Goal: Task Accomplishment & Management: Manage account settings

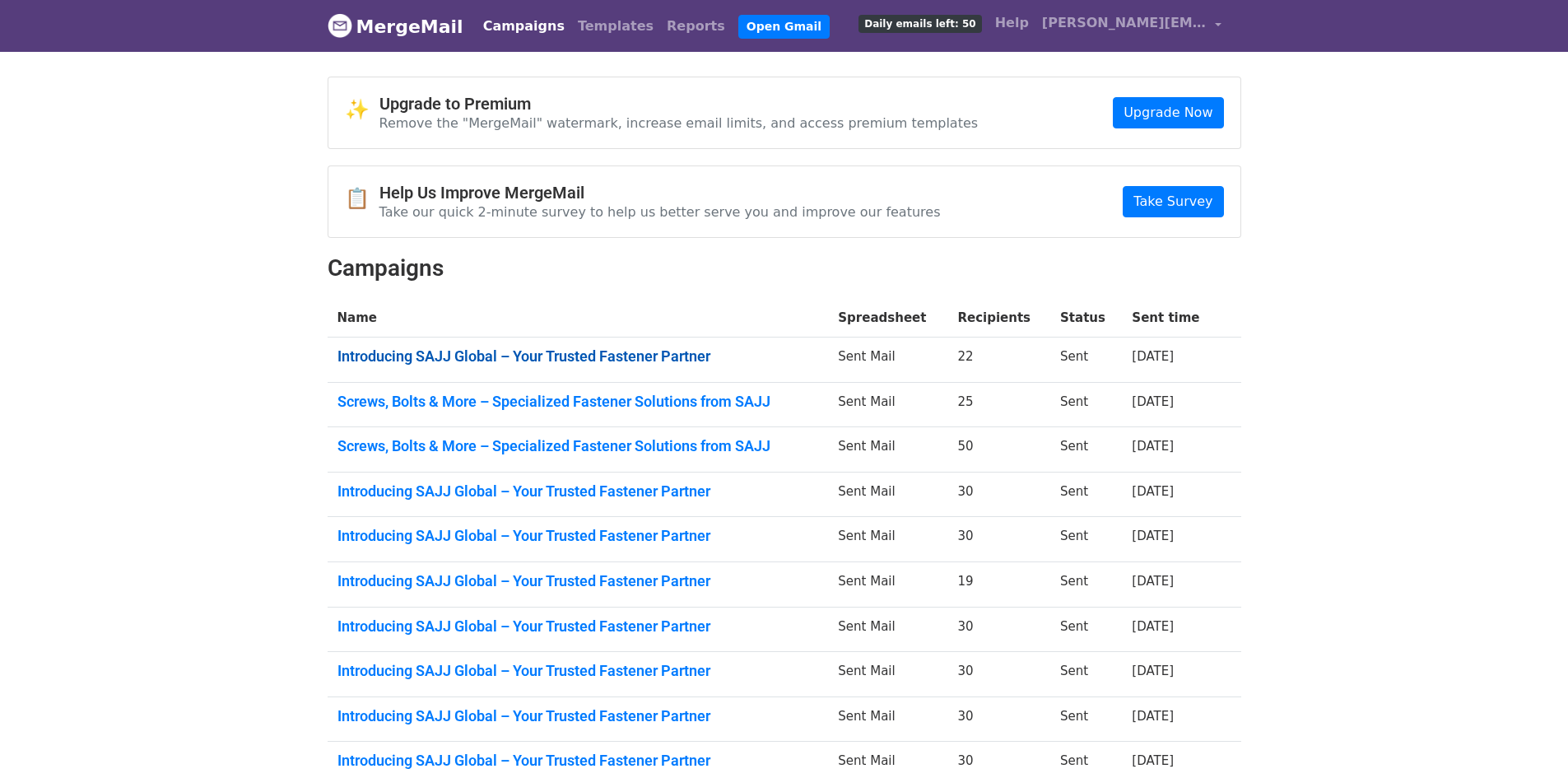
click at [464, 362] on link "Introducing SAJJ Global – Your Trusted Fastener Partner" at bounding box center [579, 356] width 481 height 18
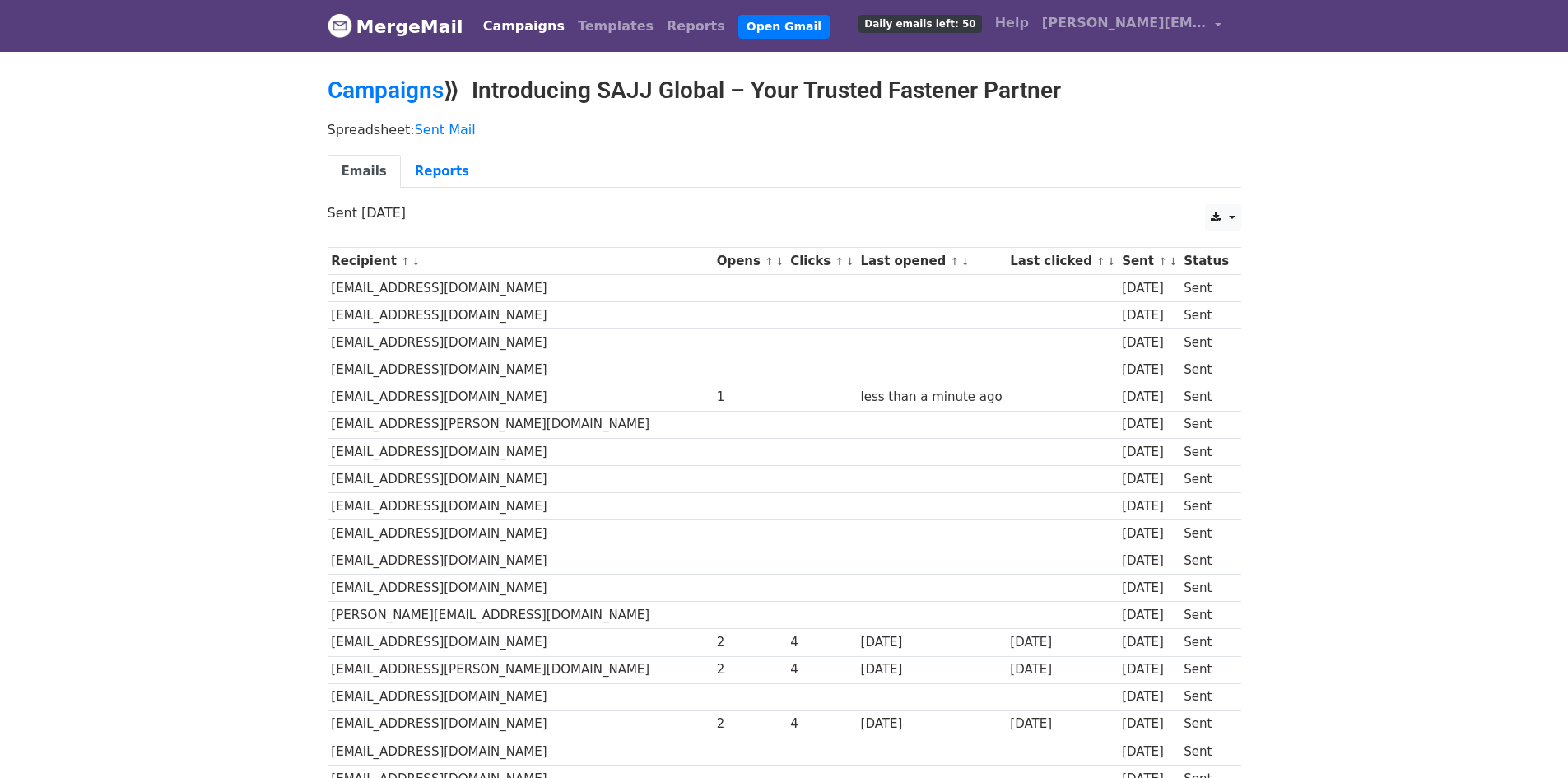
scroll to position [242, 0]
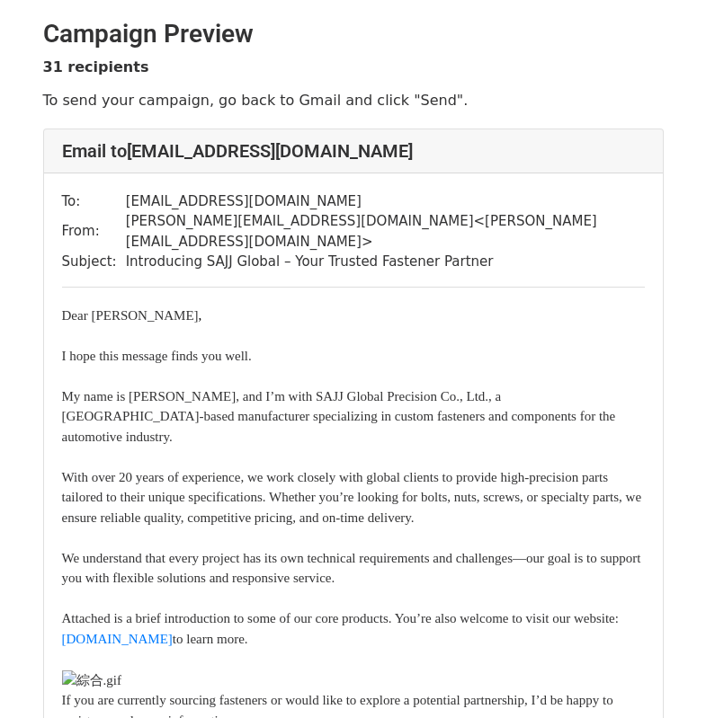
click at [544, 277] on div "To: stuart@empiregb.com From: joannasu@sajjglobal.com < joannasu@sajjglobal.com…" at bounding box center [353, 653] width 619 height 959
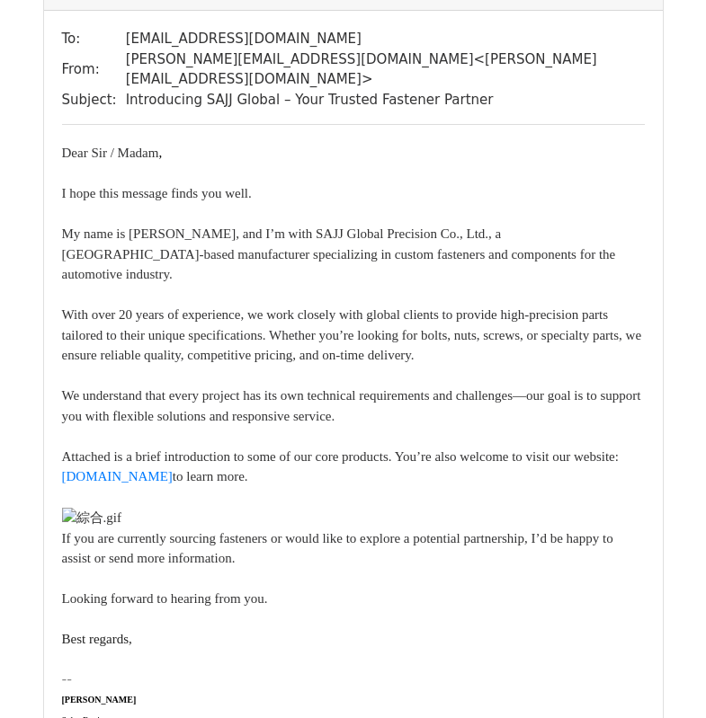
scroll to position [6384, 0]
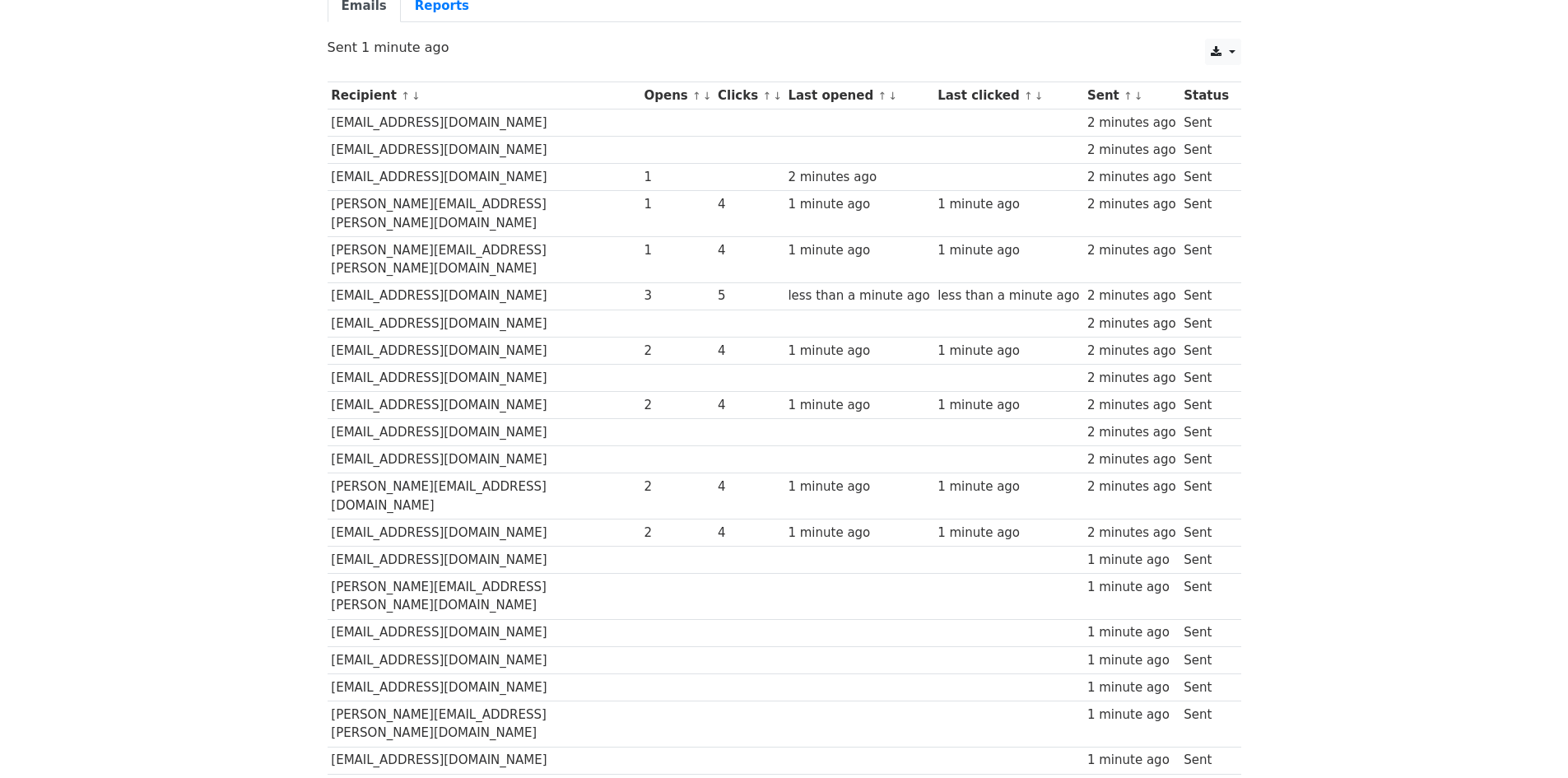
scroll to position [247, 0]
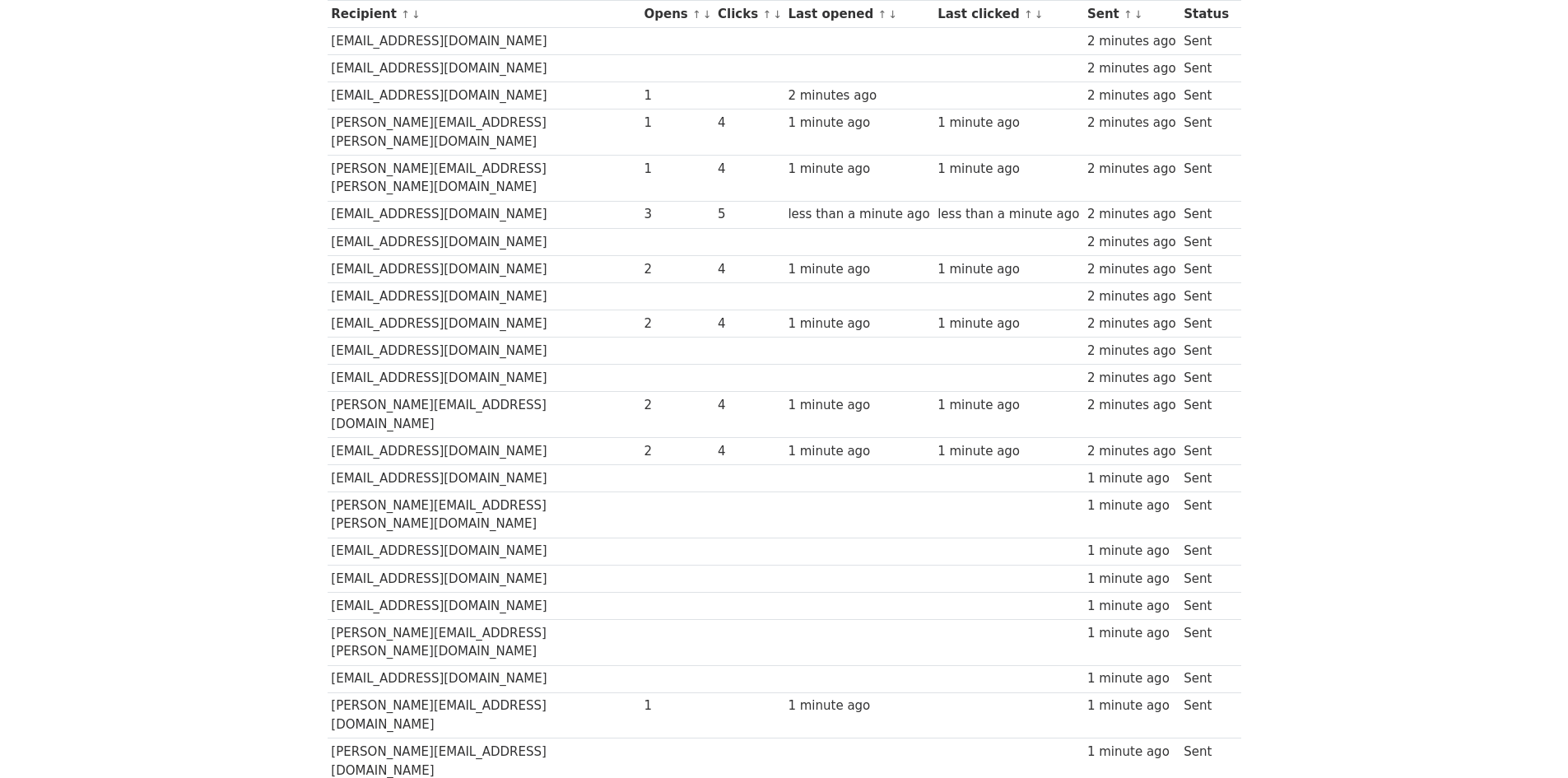
drag, startPoint x: 0, startPoint y: 0, endPoint x: 761, endPoint y: 499, distance: 910.0
click at [784, 565] on td at bounding box center [860, 578] width 150 height 27
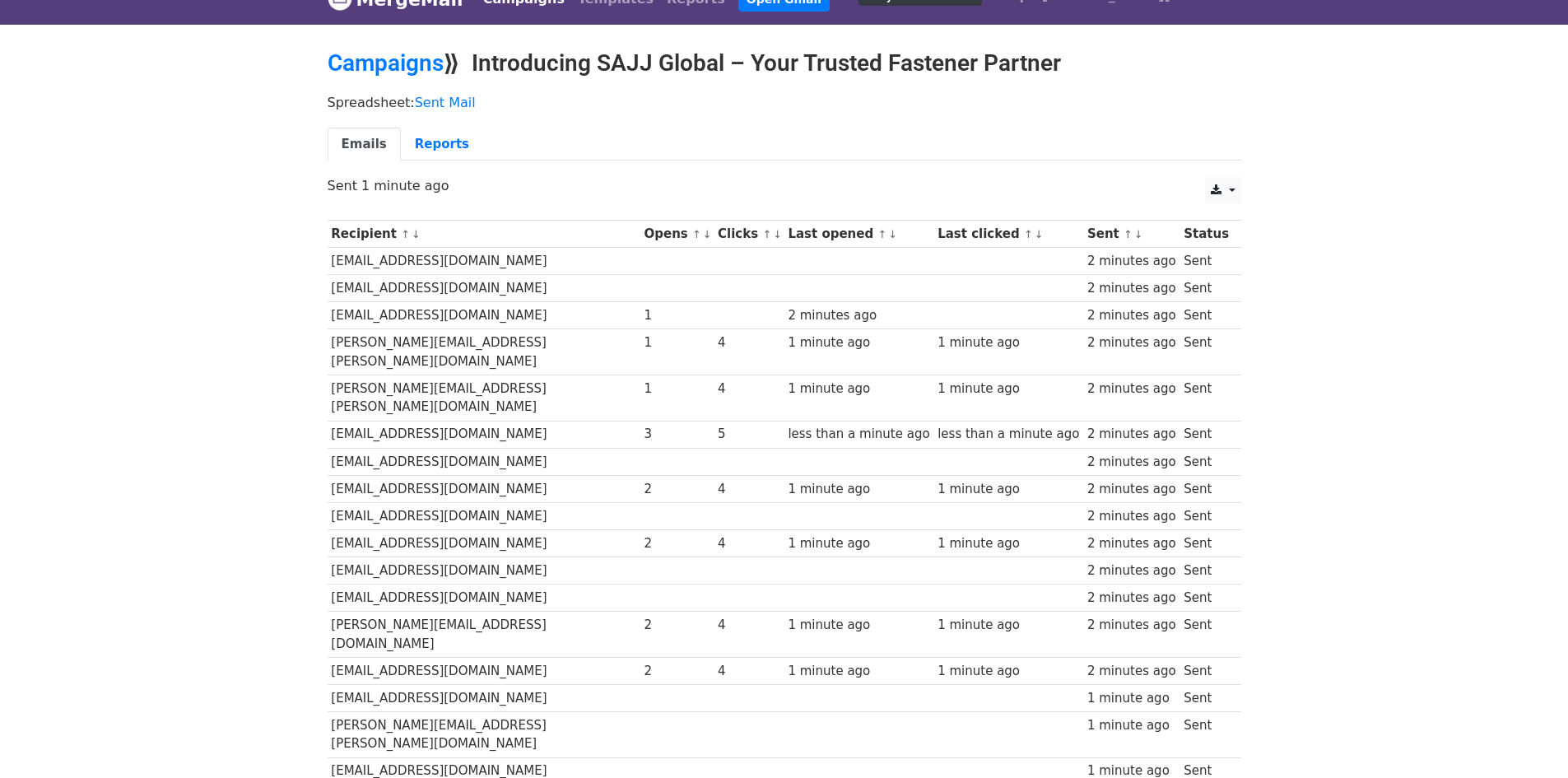
scroll to position [0, 0]
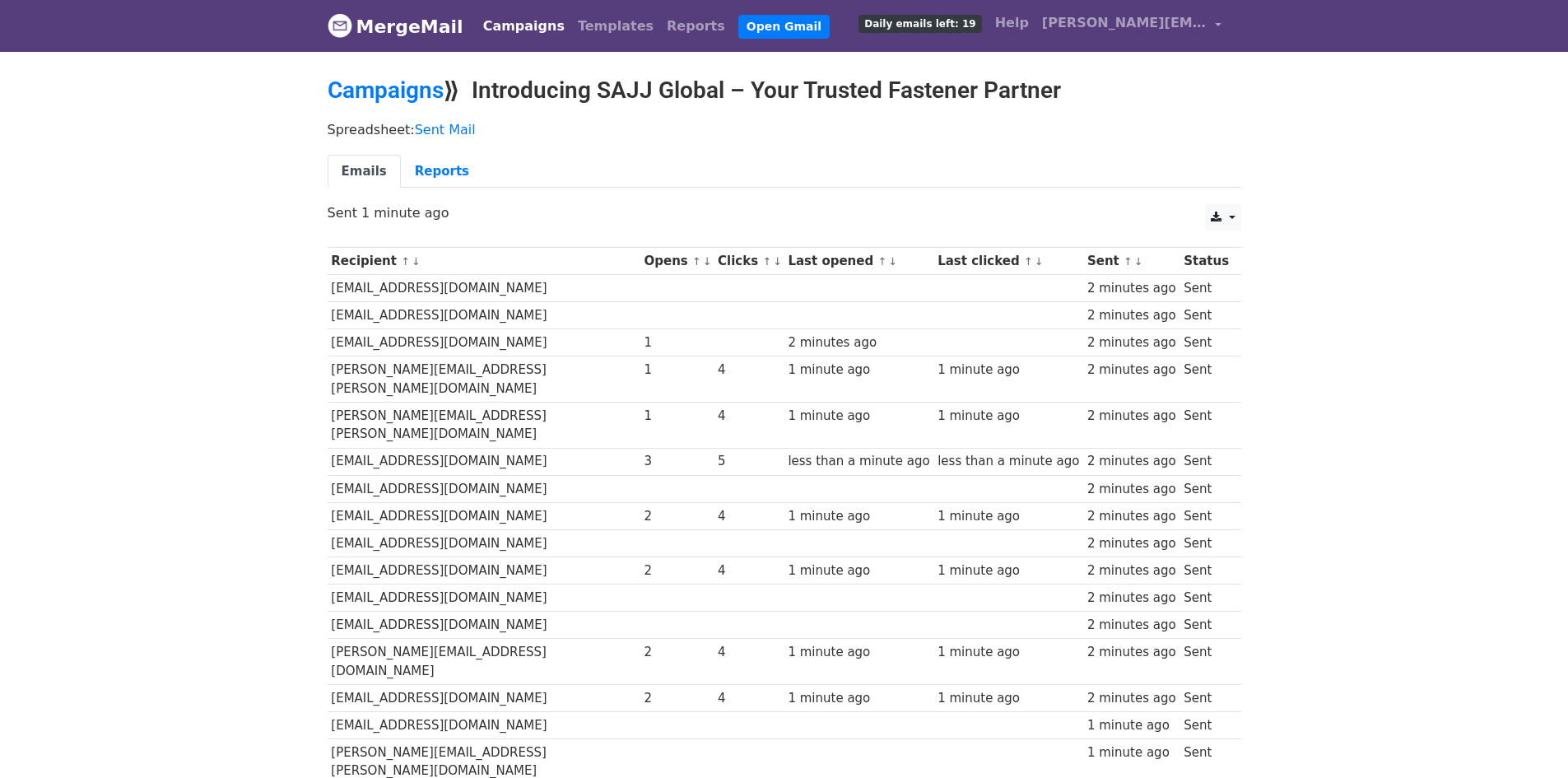
click at [373, 25] on link "MergeMail" at bounding box center [395, 27] width 135 height 35
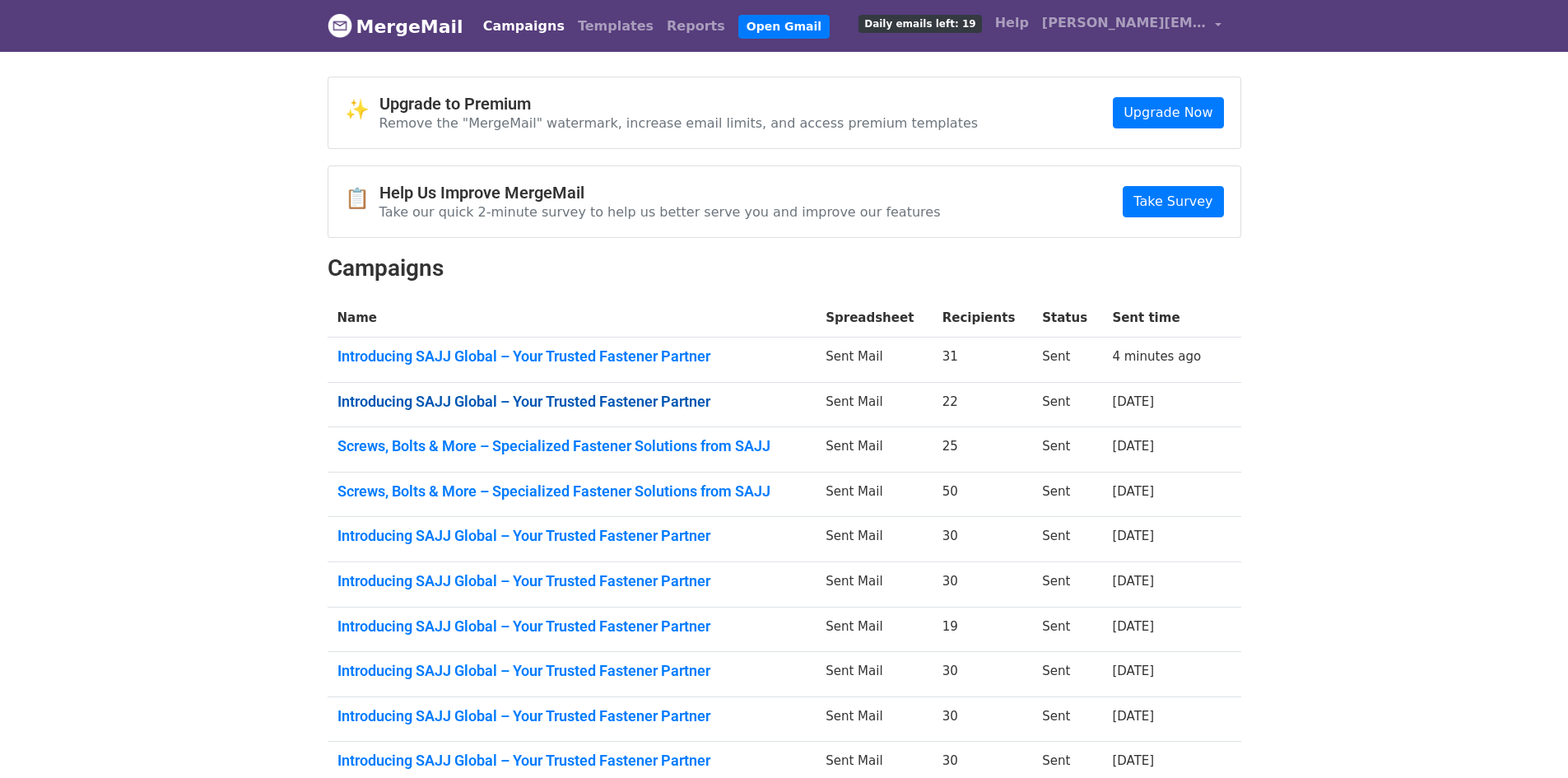
click at [583, 396] on link "Introducing SAJJ Global – Your Trusted Fastener Partner" at bounding box center [572, 402] width 470 height 18
click at [492, 437] on link "Screws, Bolts & More – Specialized Fastener Solutions from SAJJ" at bounding box center [572, 446] width 470 height 18
click at [661, 359] on link "Introducing SAJJ Global – Your Trusted Fastener Partner" at bounding box center [572, 356] width 470 height 18
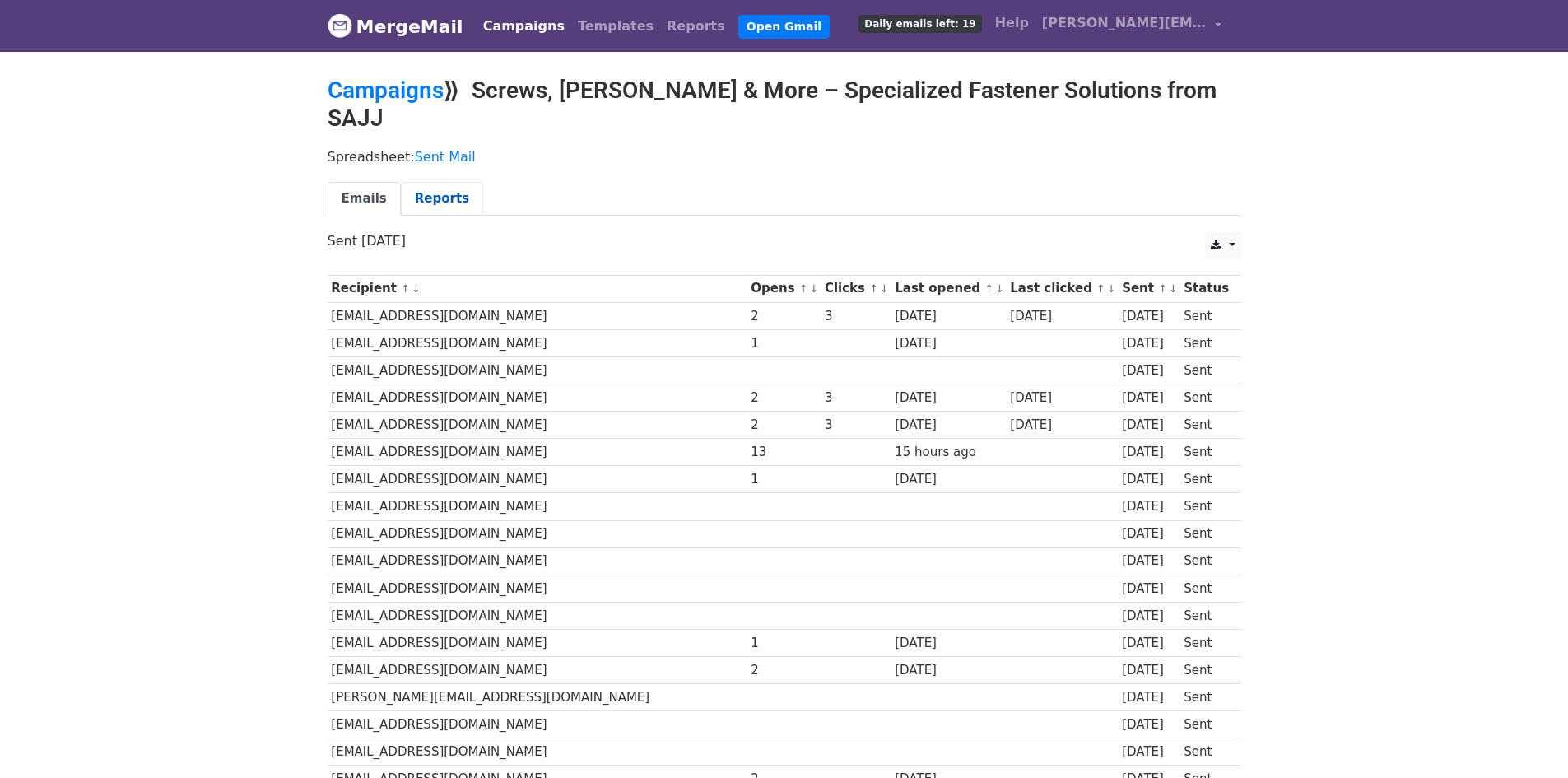
click at [408, 182] on link "Reports" at bounding box center [442, 199] width 82 height 34
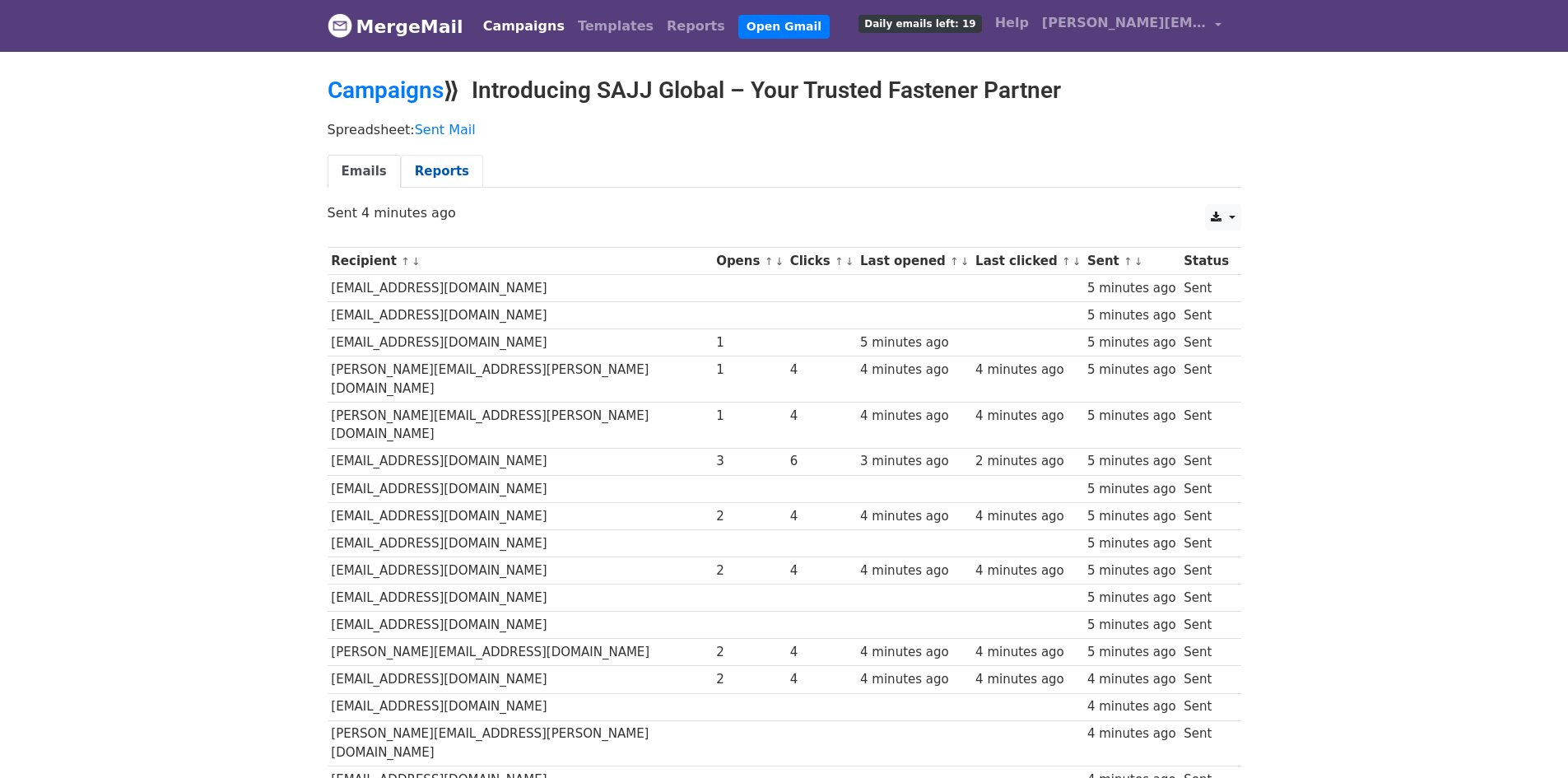
click at [424, 177] on link "Reports" at bounding box center [442, 171] width 82 height 34
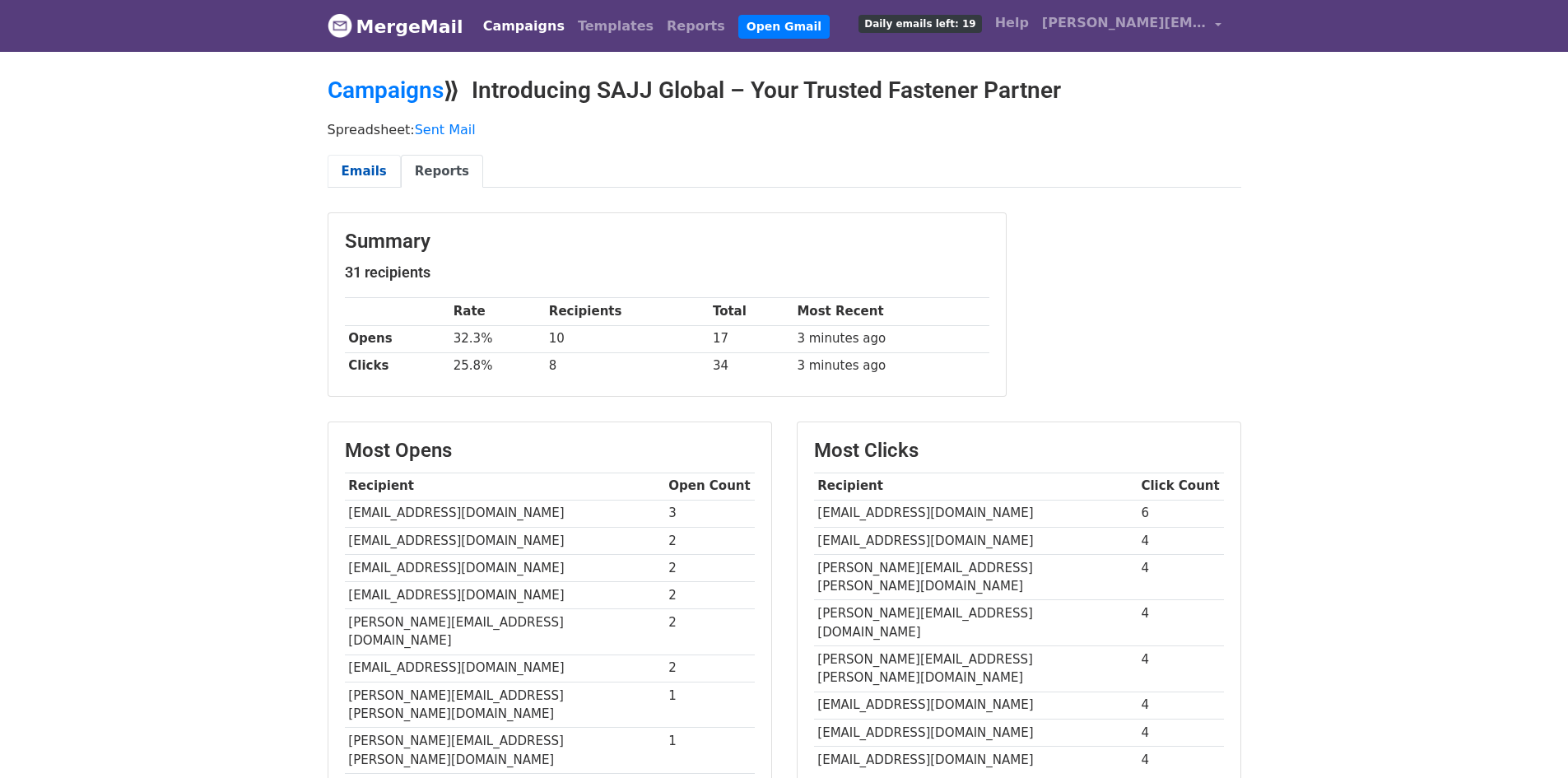
click at [379, 164] on link "Emails" at bounding box center [364, 171] width 73 height 34
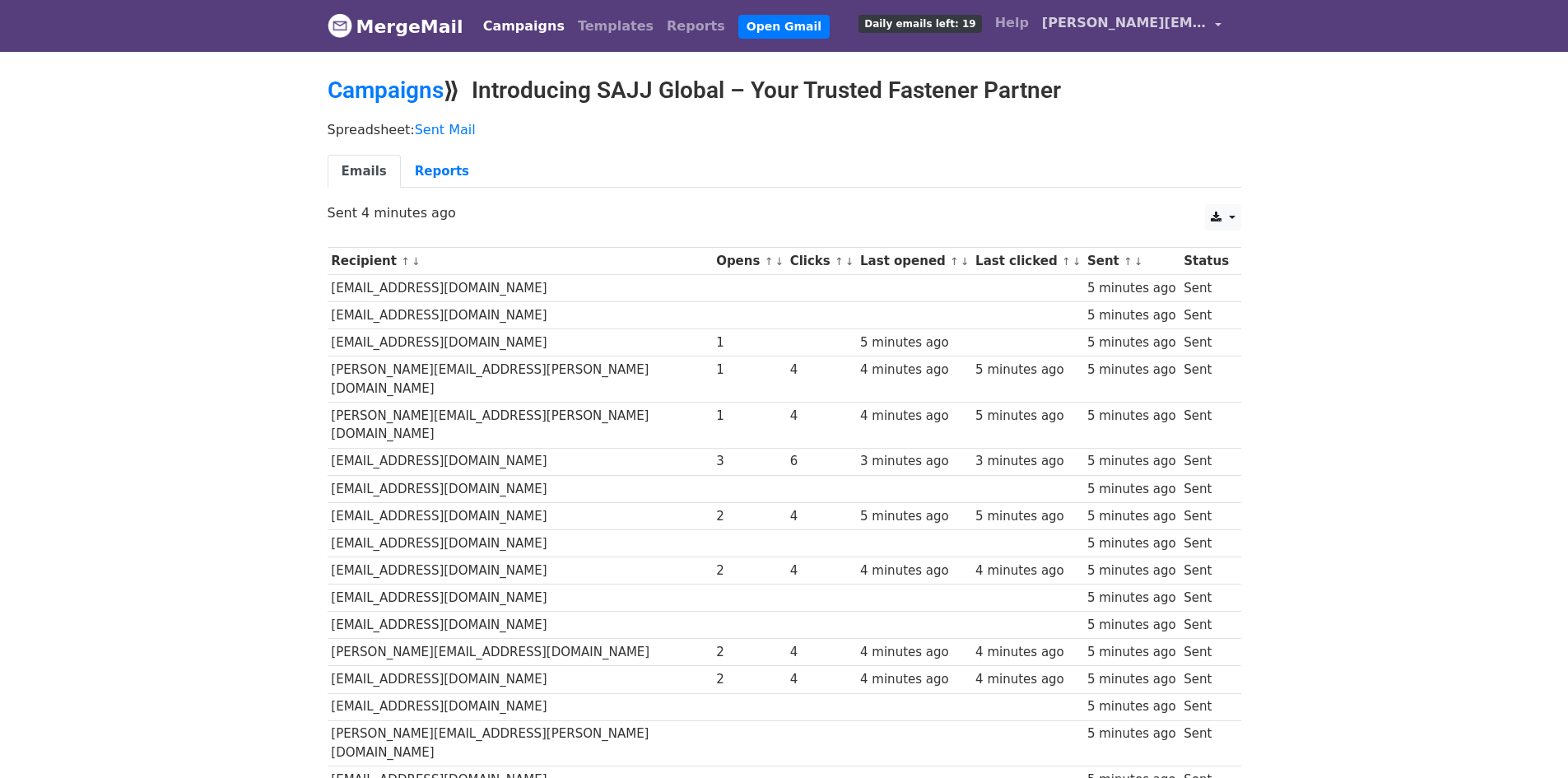
click at [1171, 27] on span "[PERSON_NAME][EMAIL_ADDRESS][DOMAIN_NAME]" at bounding box center [1124, 23] width 165 height 20
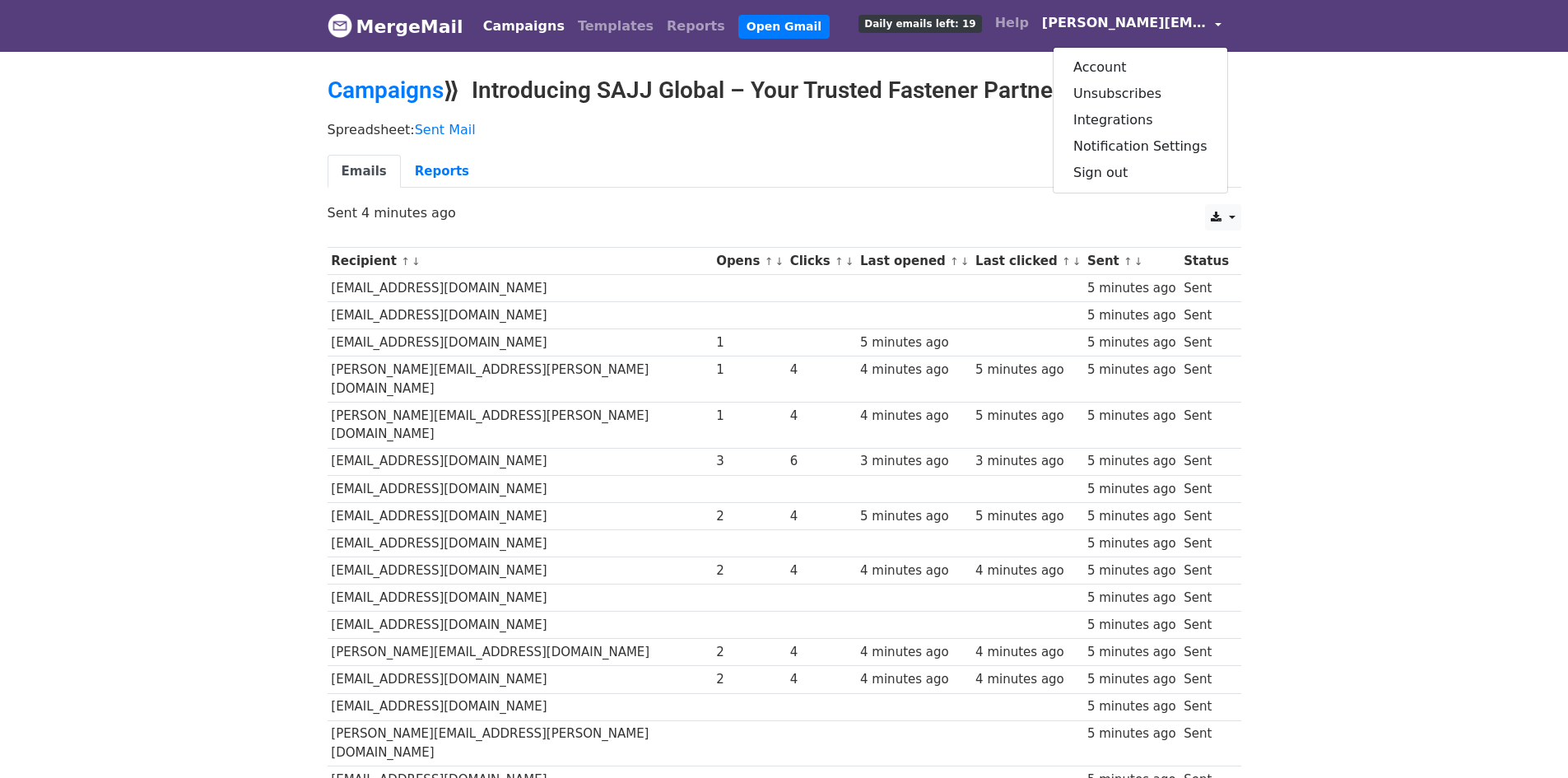
click at [1389, 69] on body "MergeMail Campaigns Templates Reports Open Gmail Daily emails left: 19 Help joa…" at bounding box center [784, 645] width 1568 height 1291
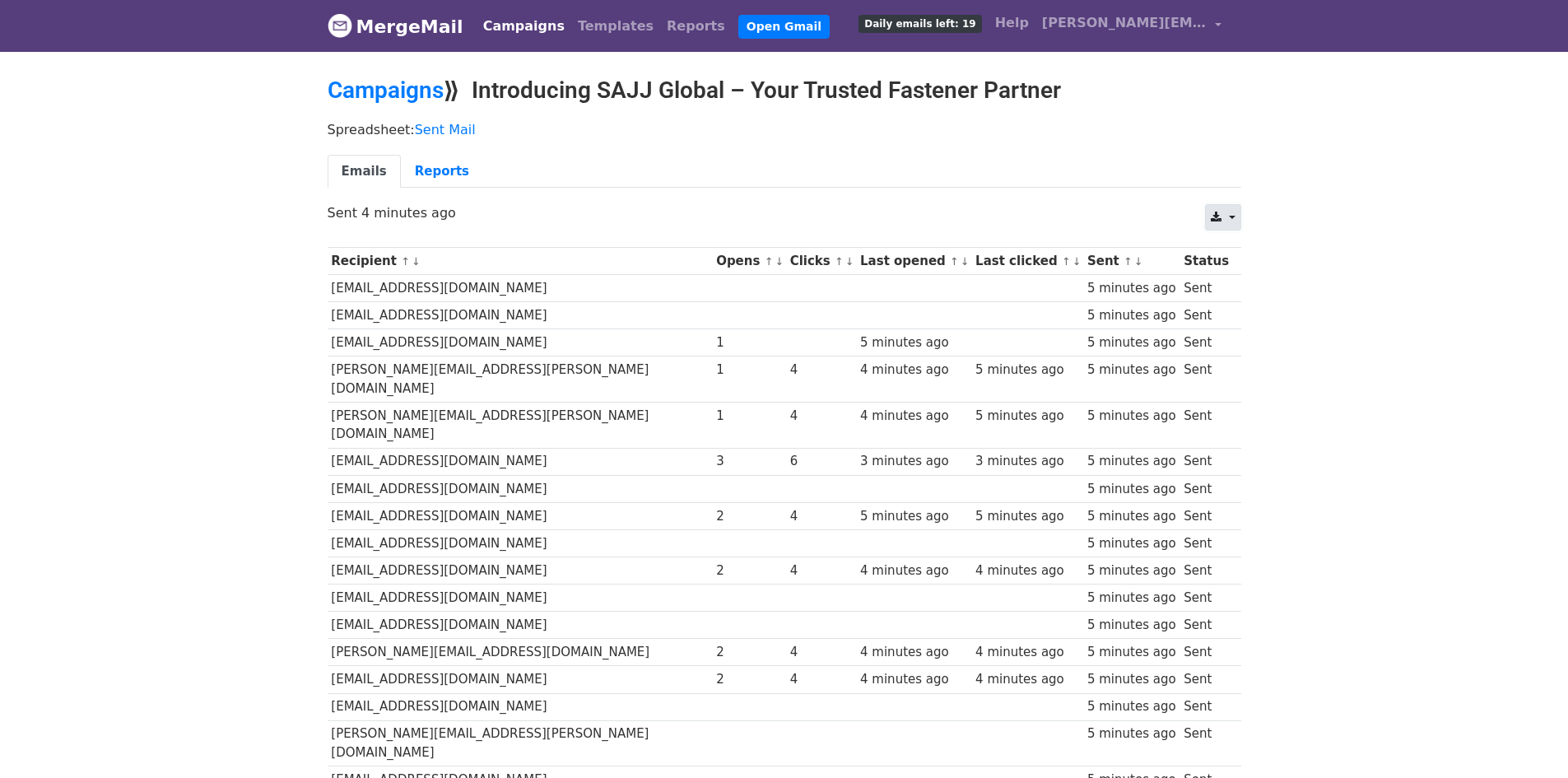
click at [1235, 217] on link at bounding box center [1222, 217] width 36 height 27
click at [1236, 286] on link "Excel" at bounding box center [1242, 280] width 74 height 27
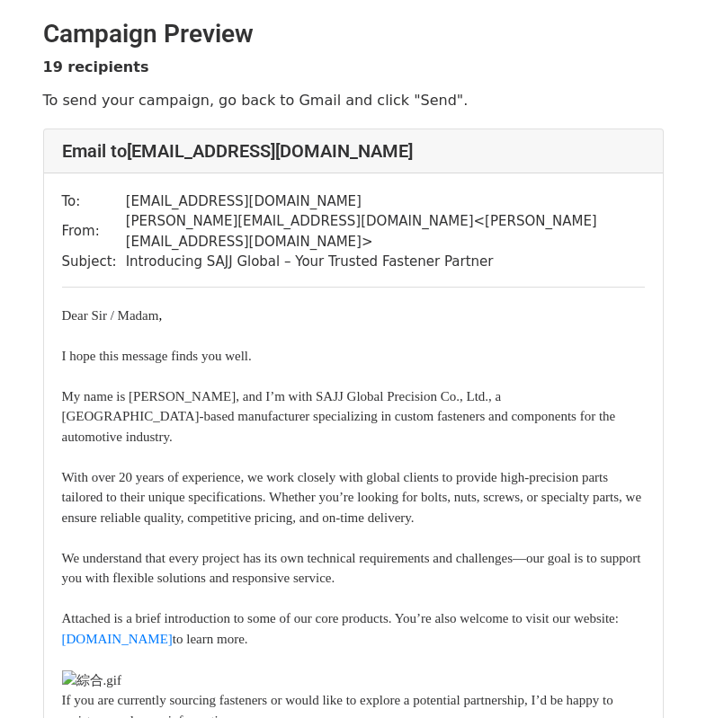
click at [551, 306] on div "Dear Sir / Madam ," at bounding box center [353, 316] width 583 height 21
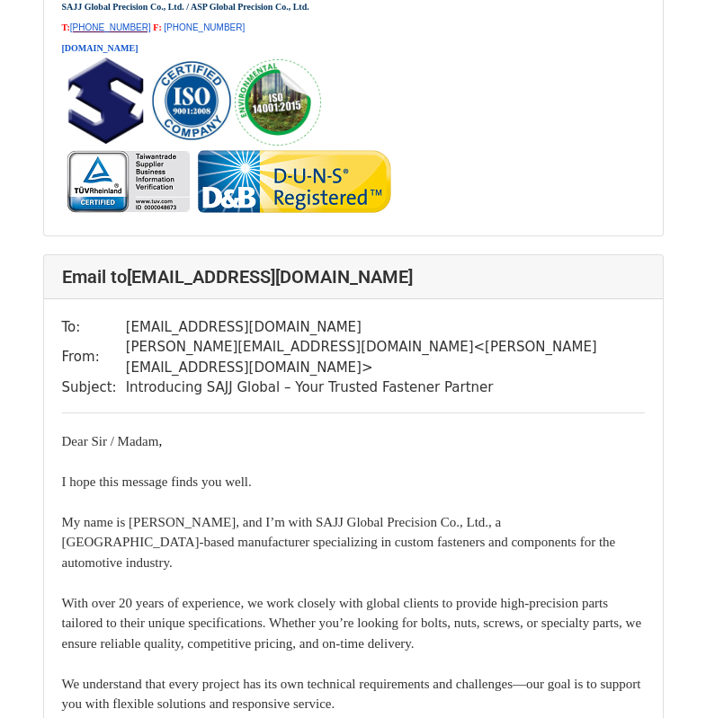
scroll to position [10070, 0]
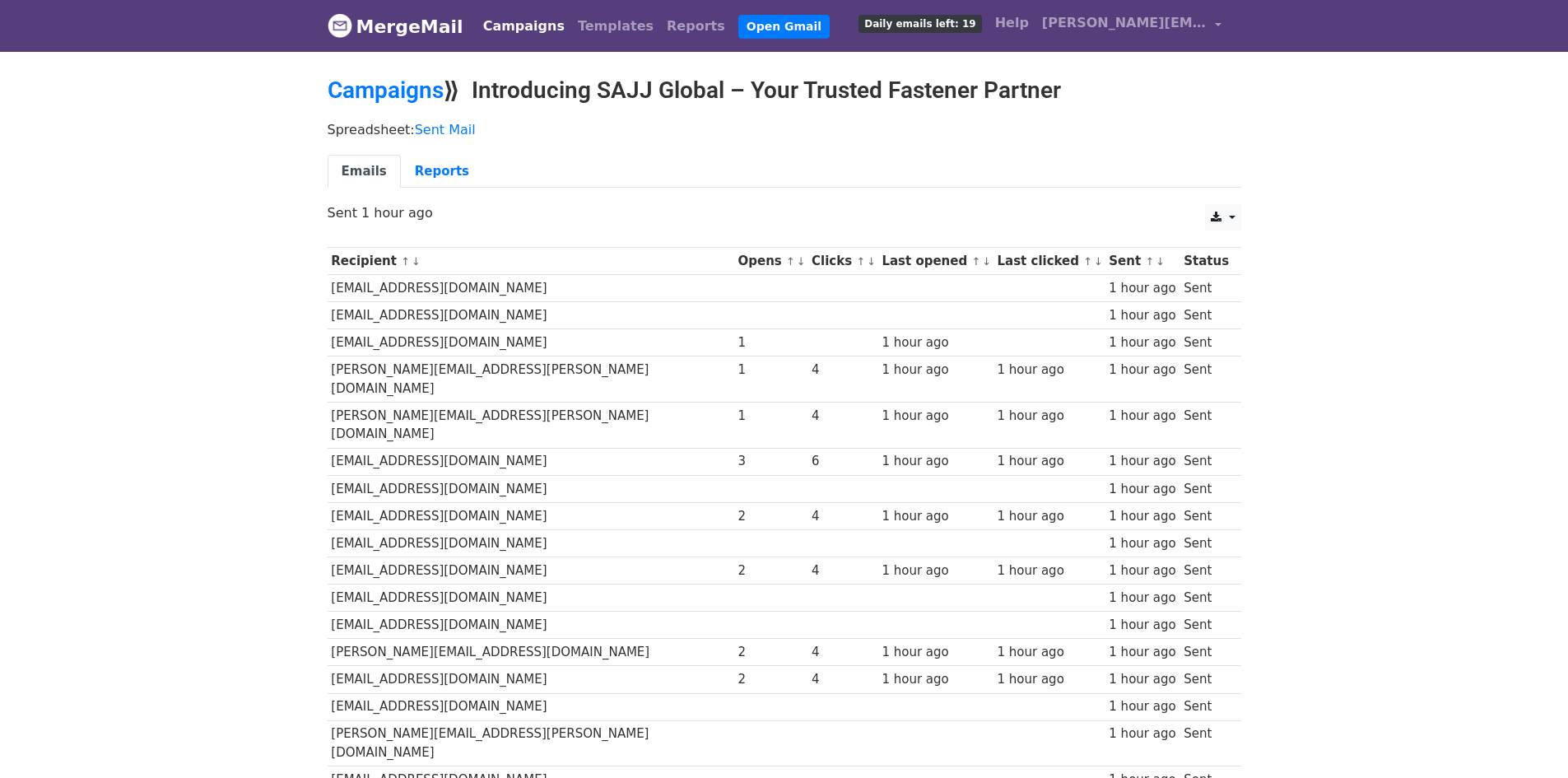
click at [402, 29] on link "MergeMail" at bounding box center [395, 27] width 135 height 35
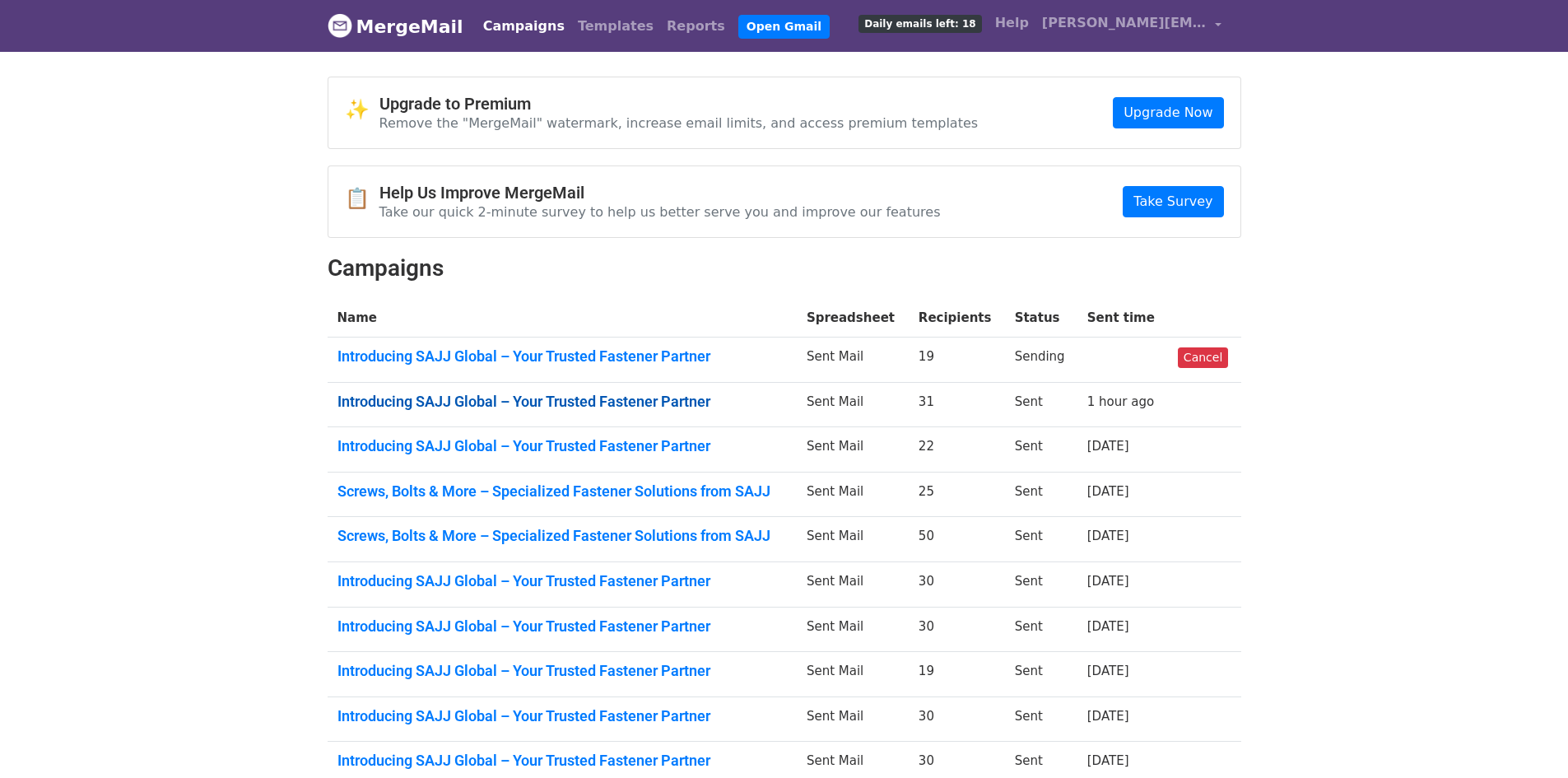
click at [556, 403] on link "Introducing SAJJ Global – Your Trusted Fastener Partner" at bounding box center [562, 402] width 449 height 18
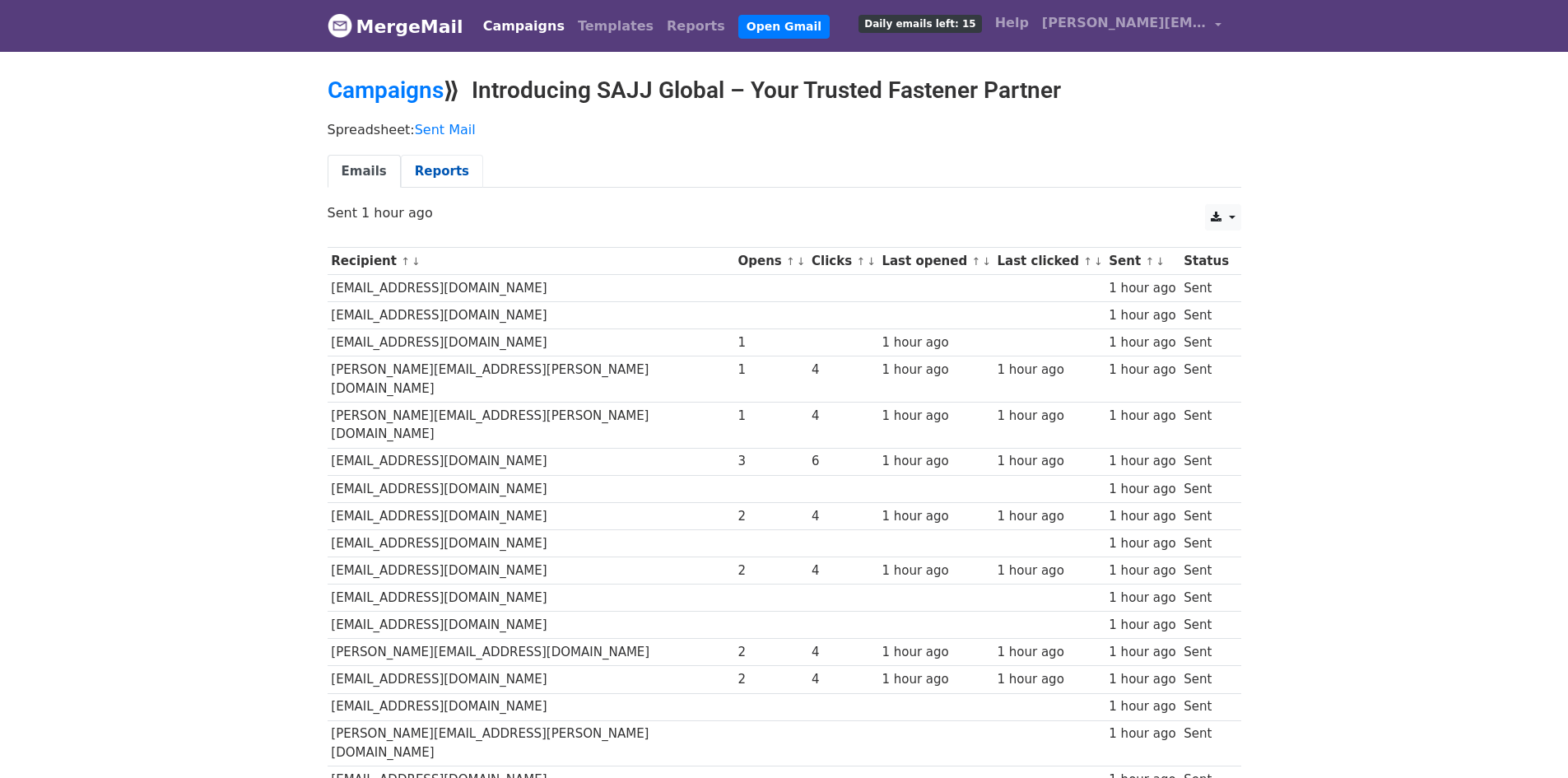
click at [401, 172] on link "Reports" at bounding box center [442, 171] width 82 height 34
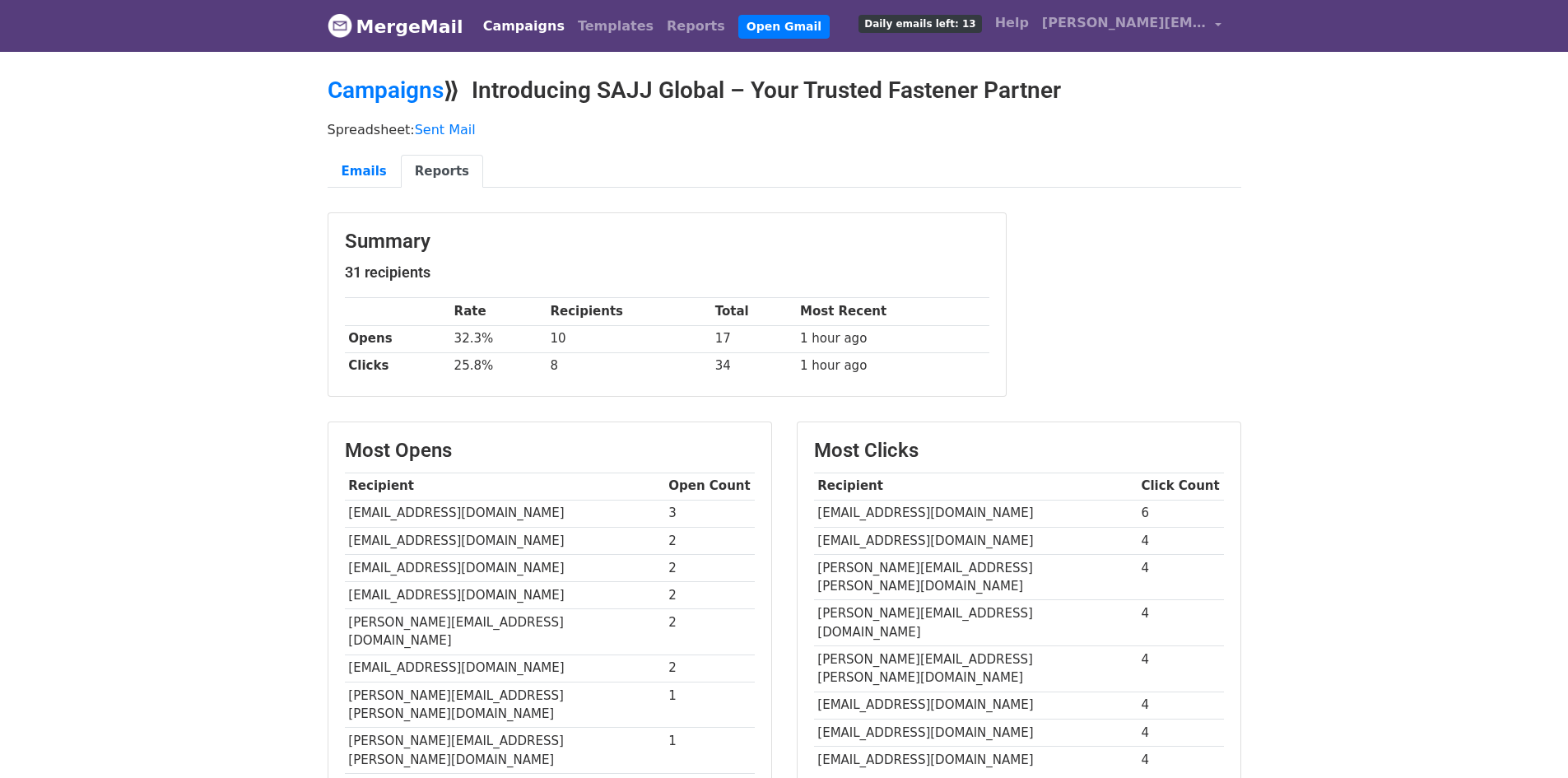
click at [368, 36] on link "MergeMail" at bounding box center [395, 27] width 135 height 35
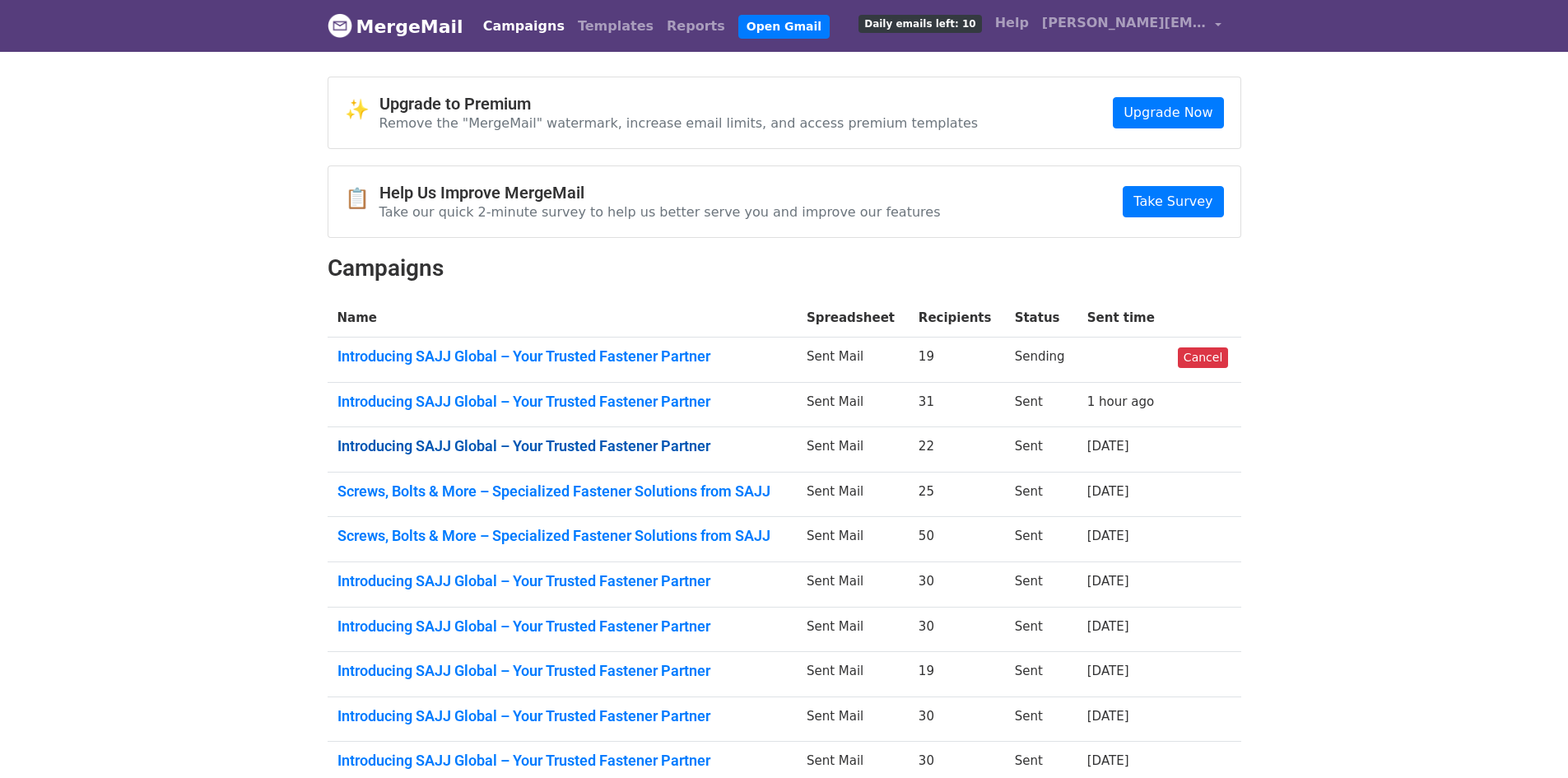
click at [477, 438] on link "Introducing SAJJ Global – Your Trusted Fastener Partner" at bounding box center [562, 446] width 449 height 18
click at [668, 437] on link "Introducing SAJJ Global – Your Trusted Fastener Partner" at bounding box center [562, 446] width 449 height 18
click at [383, 10] on link "MergeMail" at bounding box center [395, 27] width 135 height 35
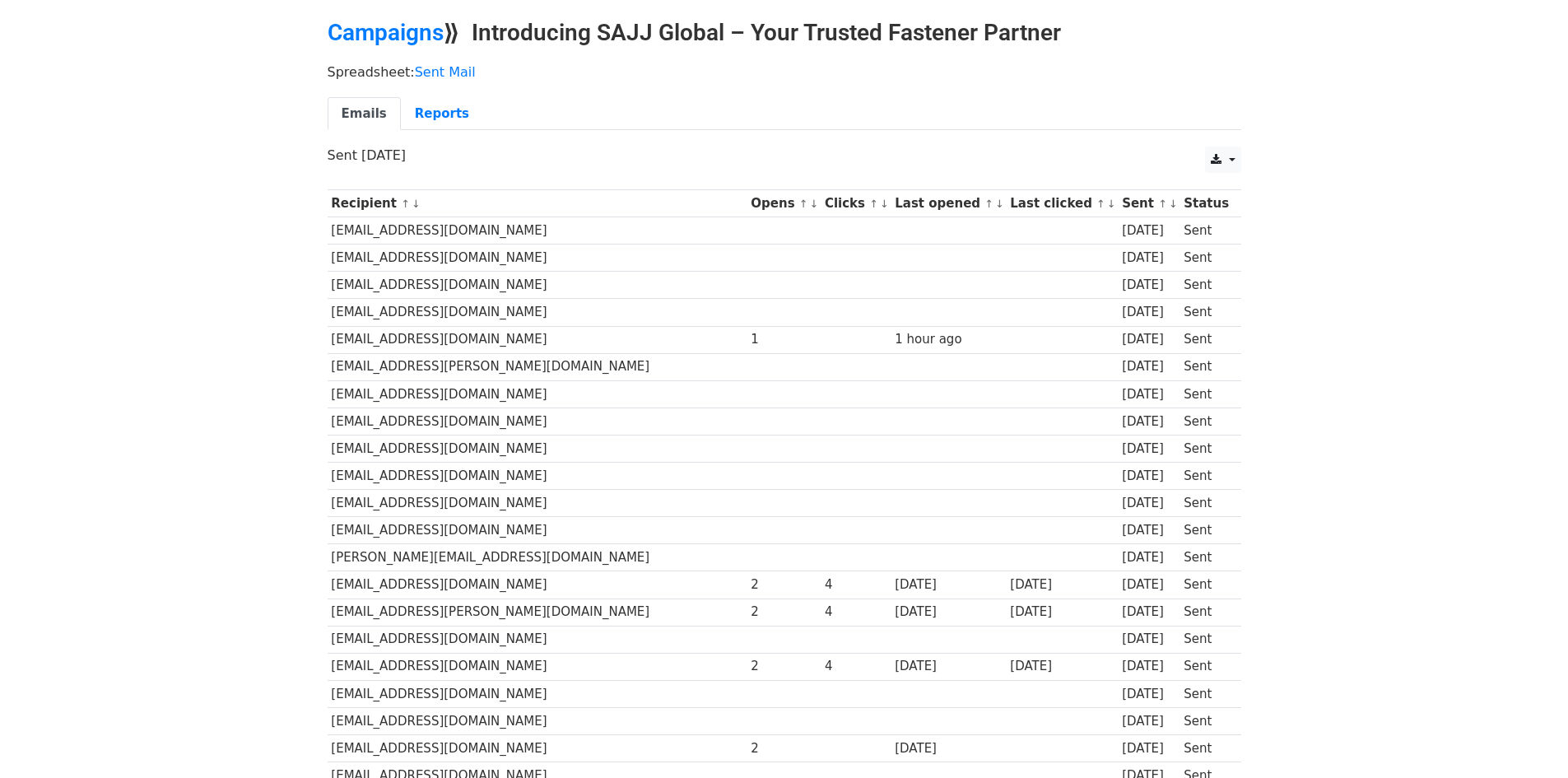
scroll to position [165, 0]
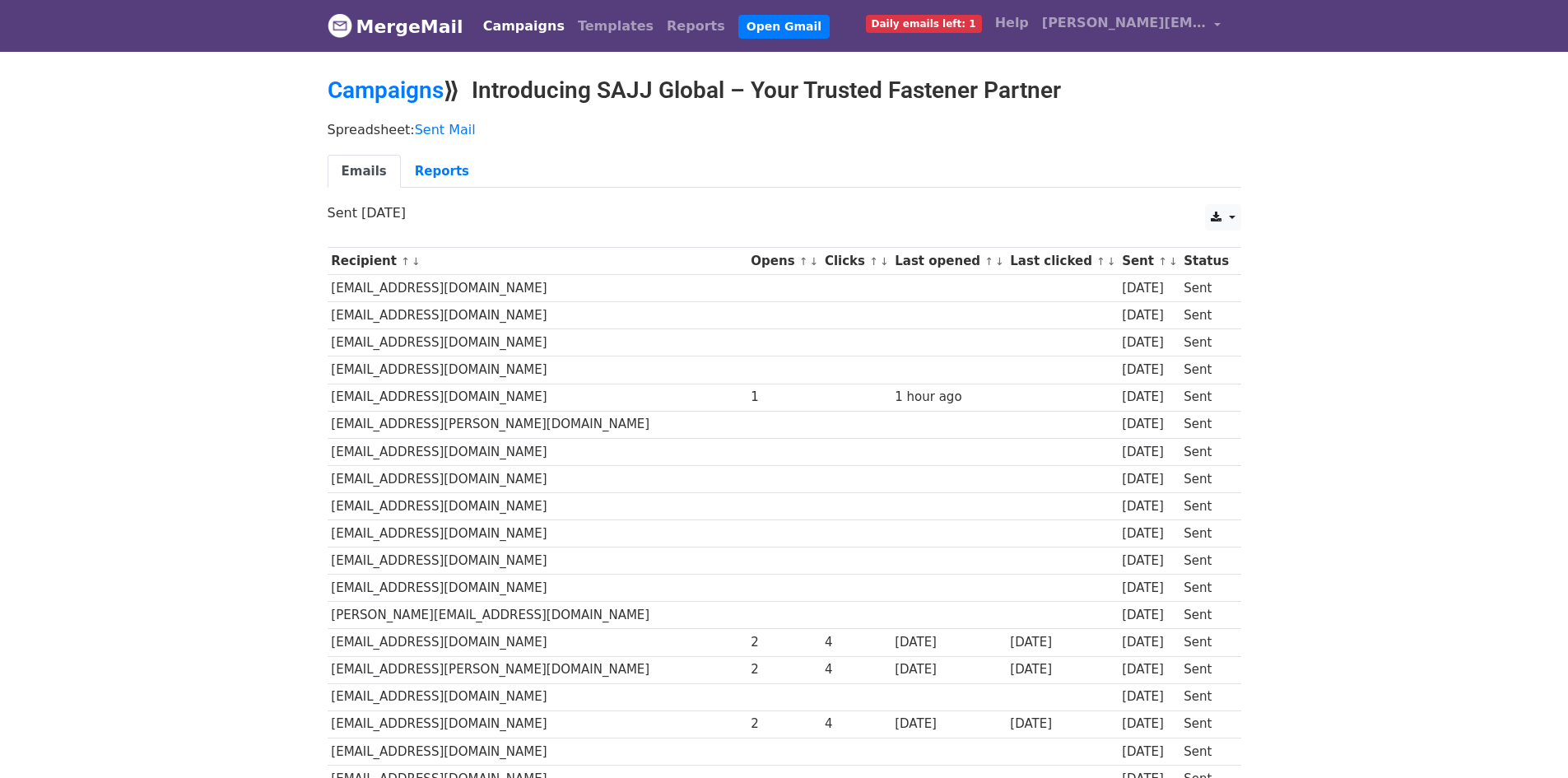
scroll to position [242, 0]
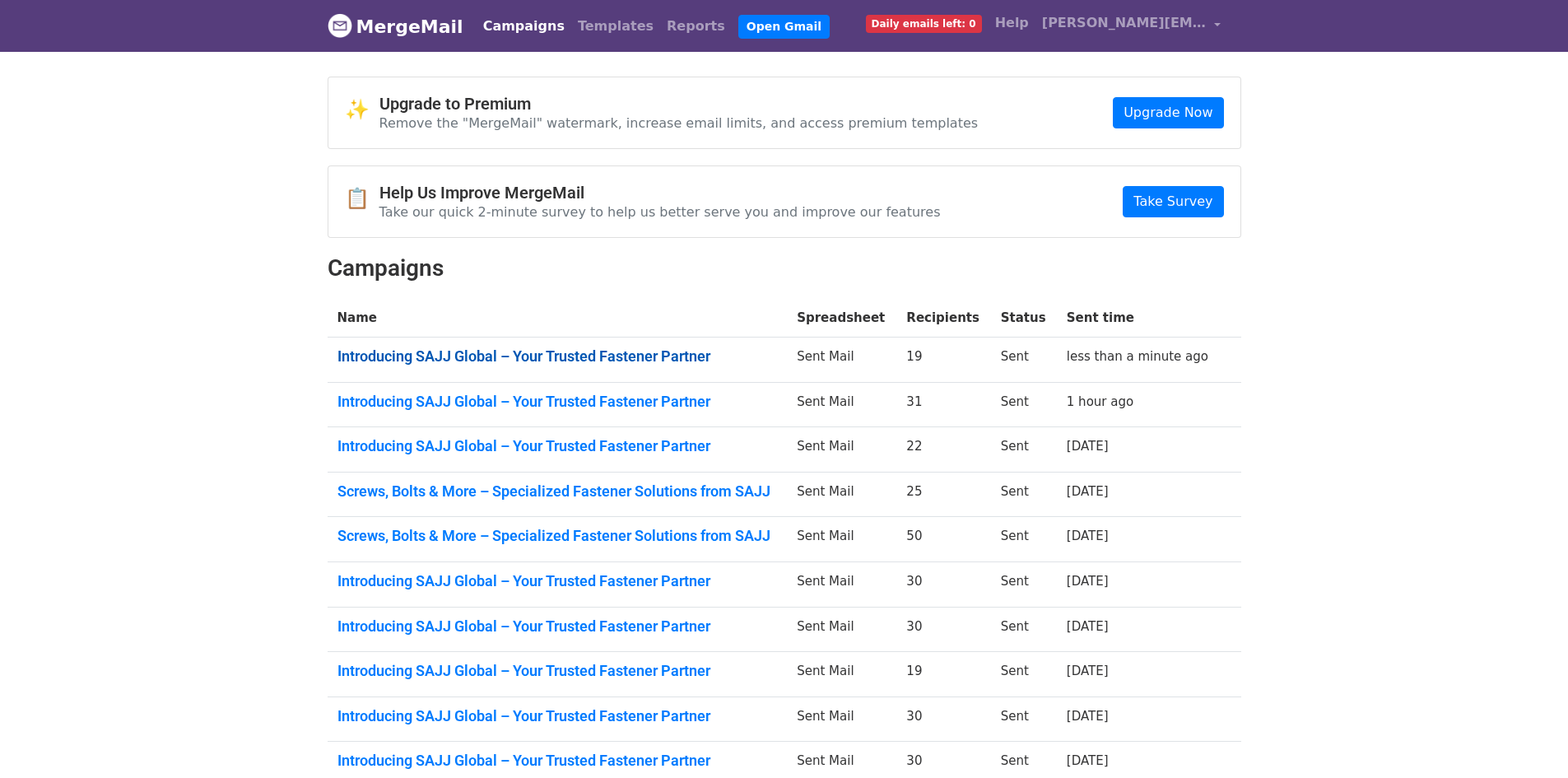
click at [444, 358] on link "Introducing SAJJ Global – Your Trusted Fastener Partner" at bounding box center [557, 356] width 440 height 18
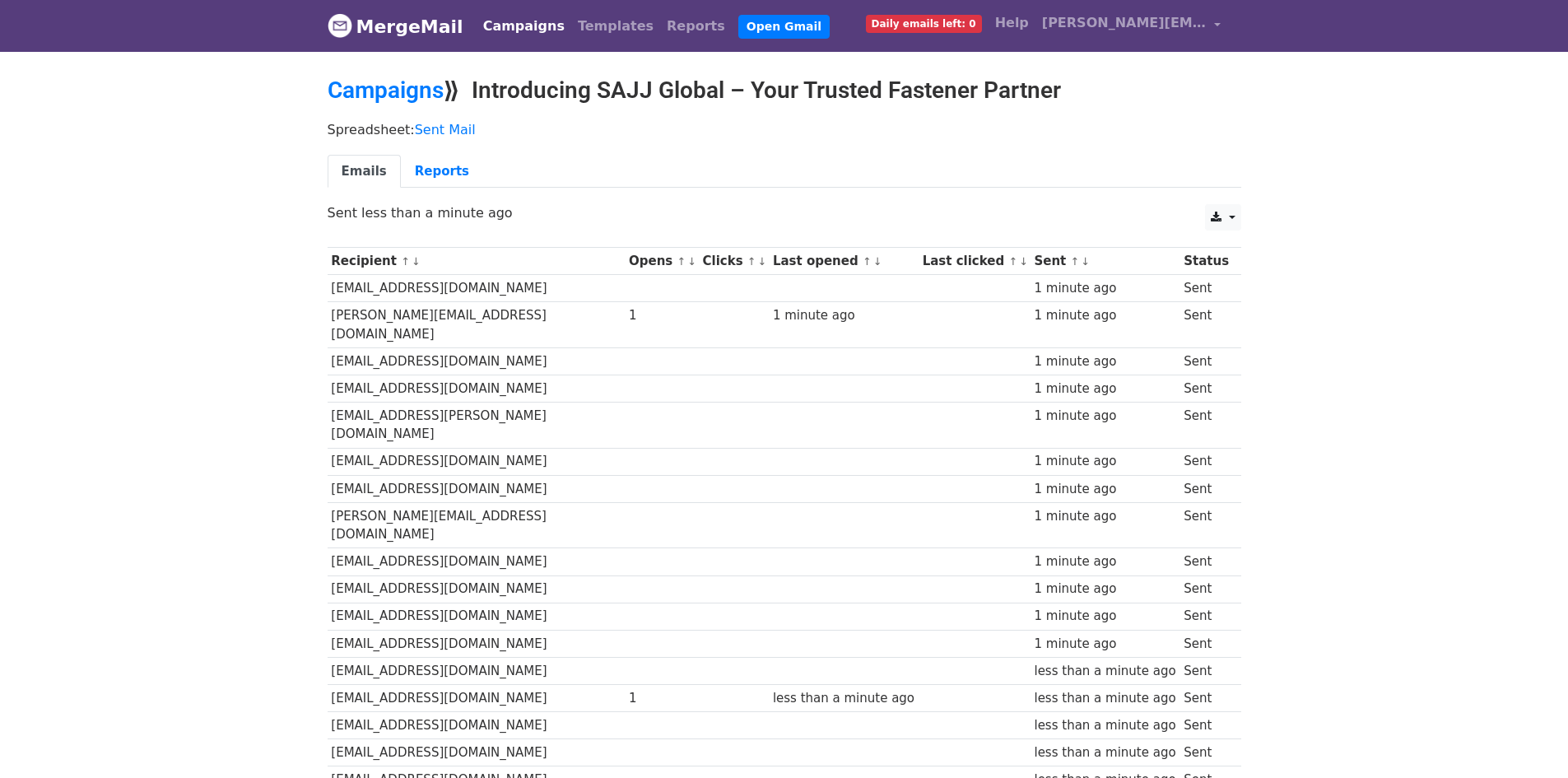
click at [394, 28] on link "MergeMail" at bounding box center [395, 27] width 135 height 35
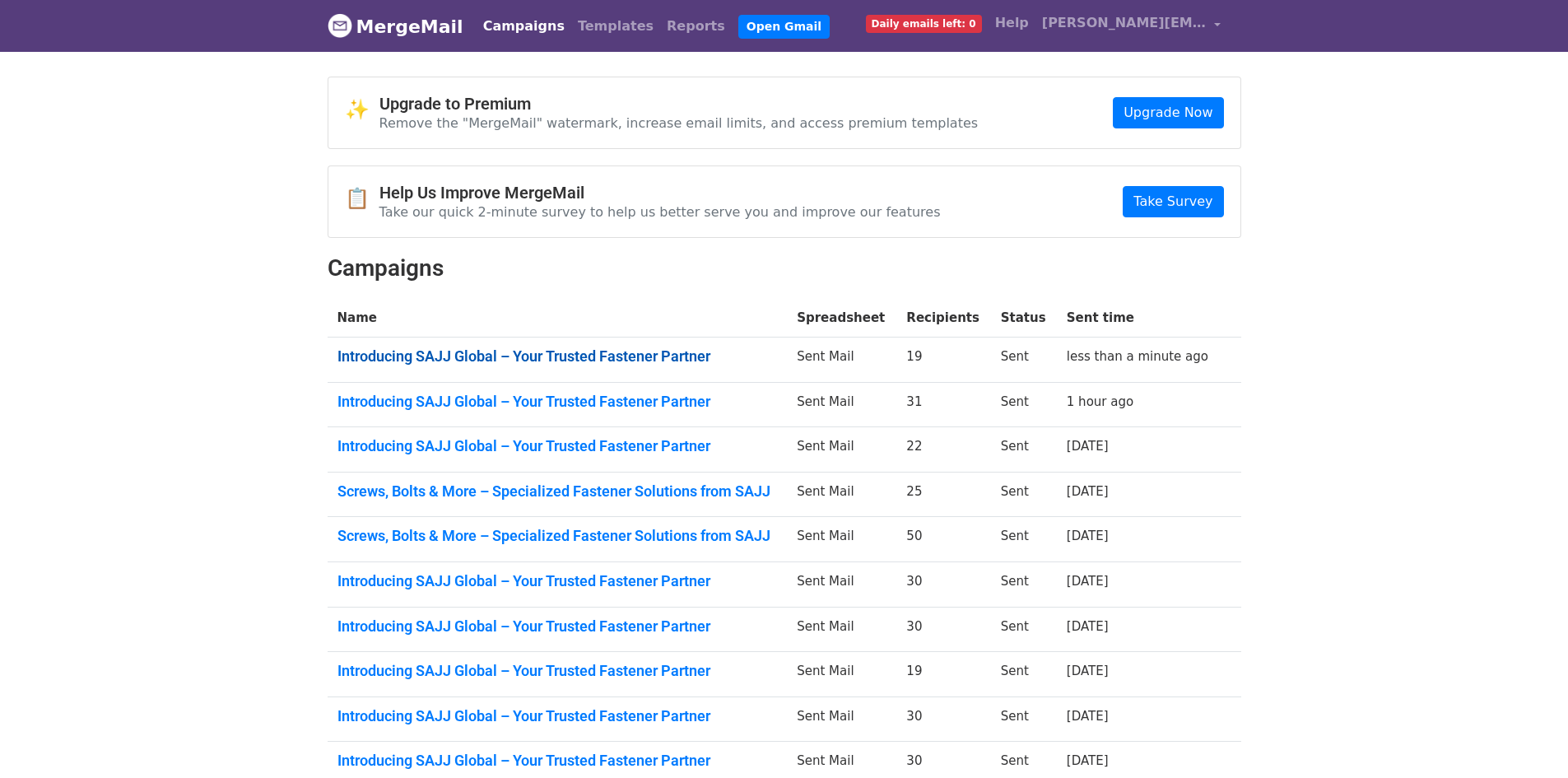
click at [487, 356] on link "Introducing SAJJ Global – Your Trusted Fastener Partner" at bounding box center [557, 356] width 440 height 18
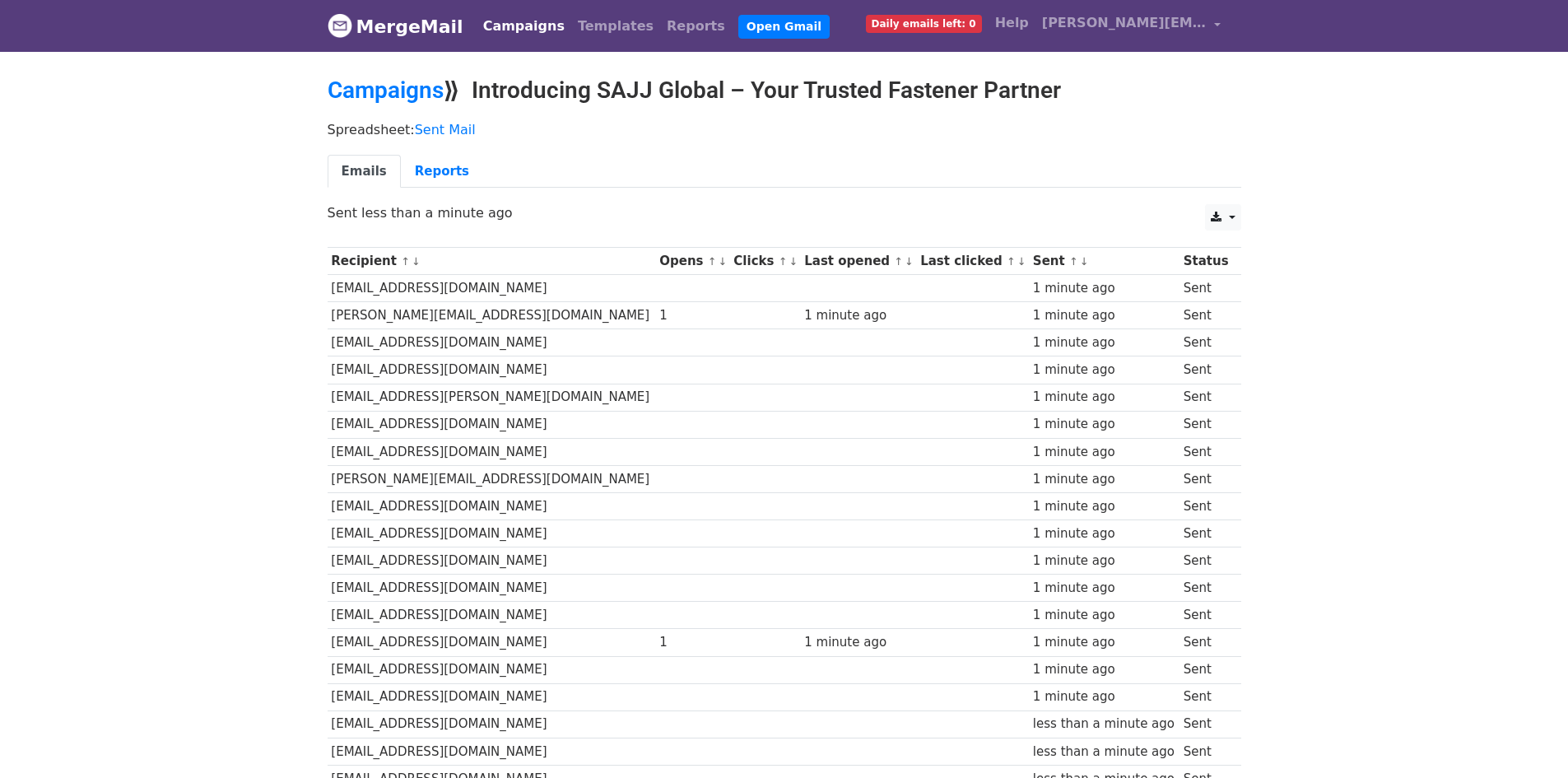
click at [367, 27] on link "MergeMail" at bounding box center [395, 27] width 135 height 35
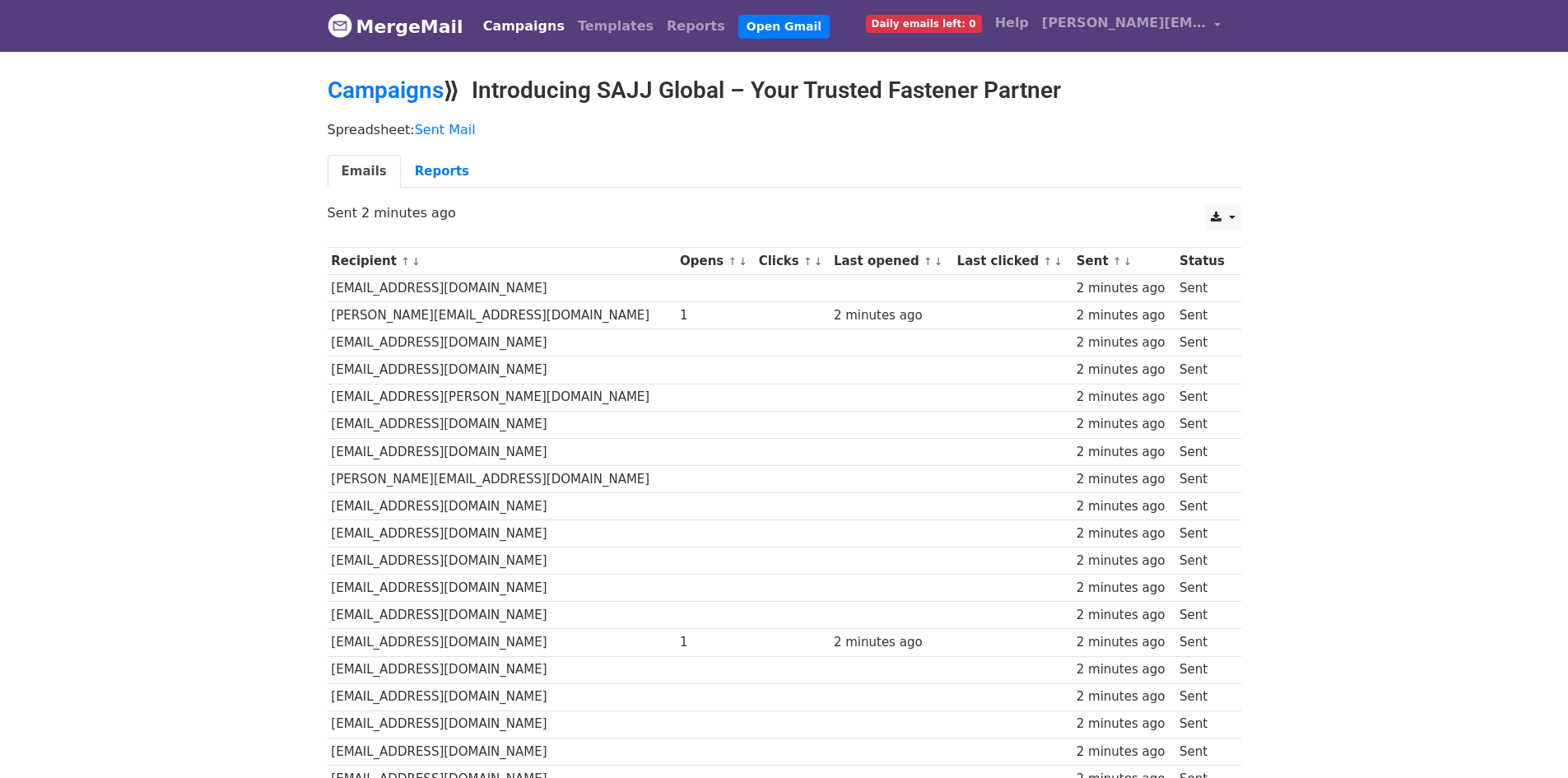
click at [754, 363] on td at bounding box center [792, 370] width 75 height 27
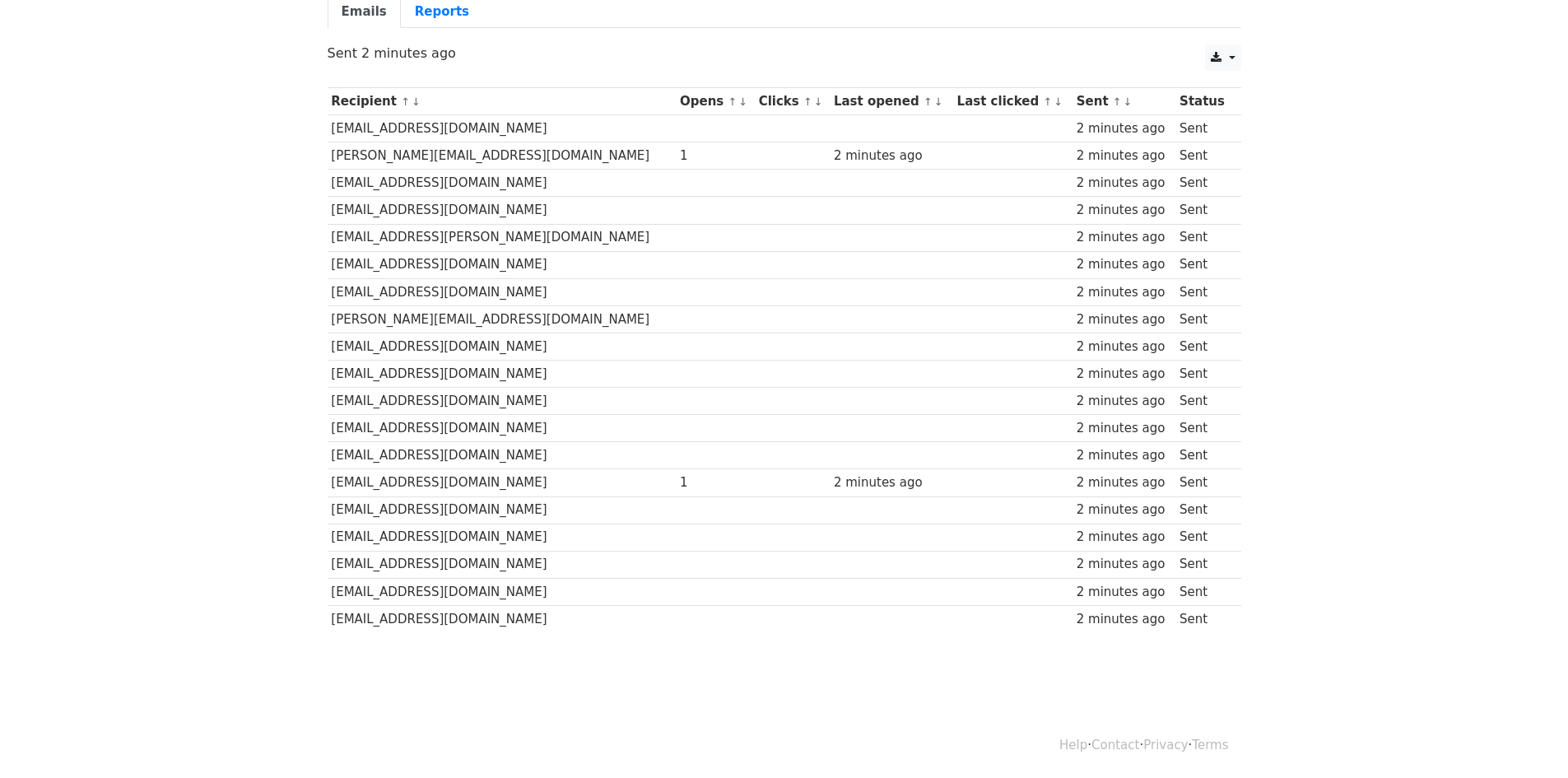
click at [955, 322] on td at bounding box center [1012, 319] width 119 height 27
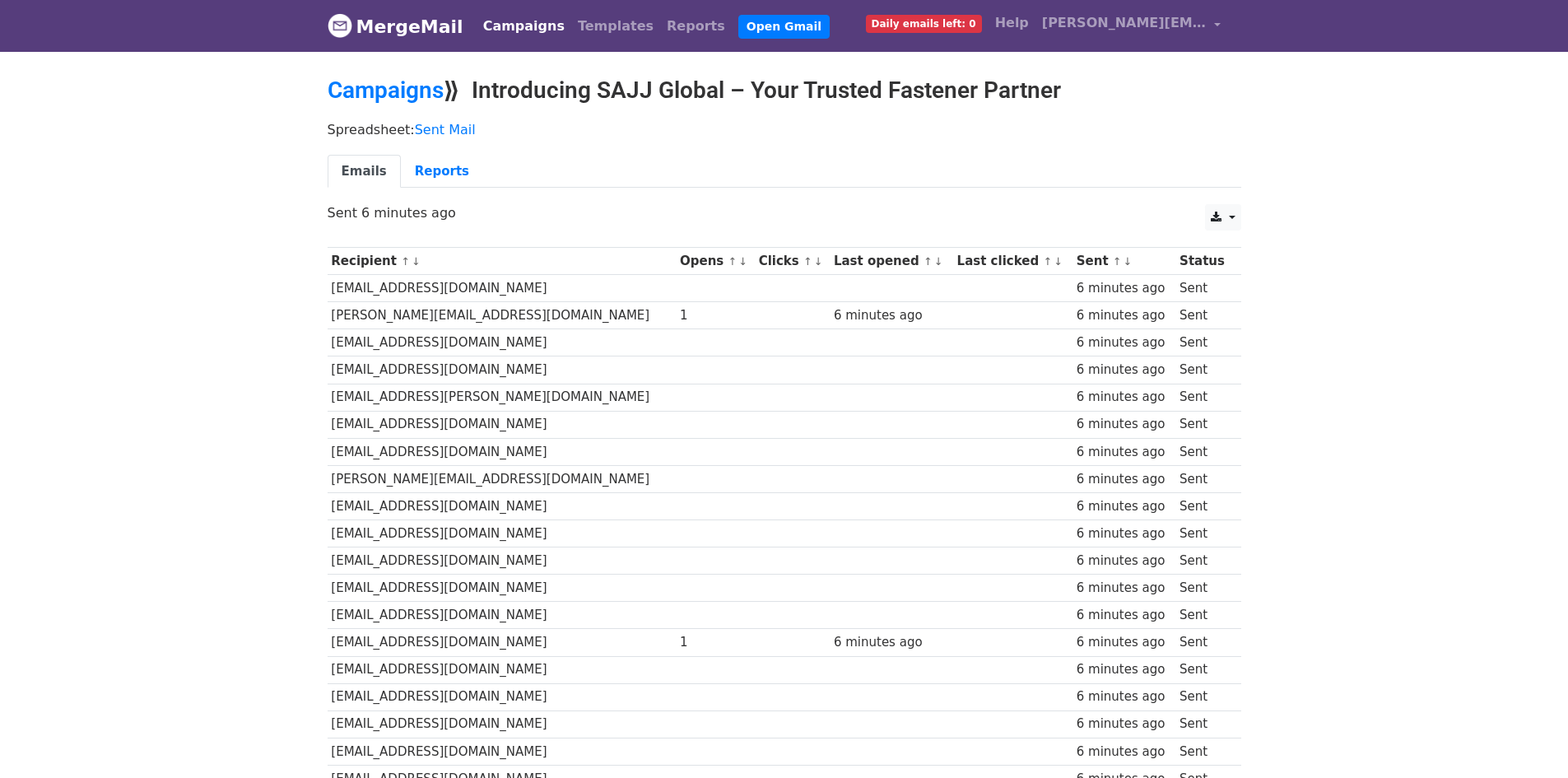
scroll to position [159, 0]
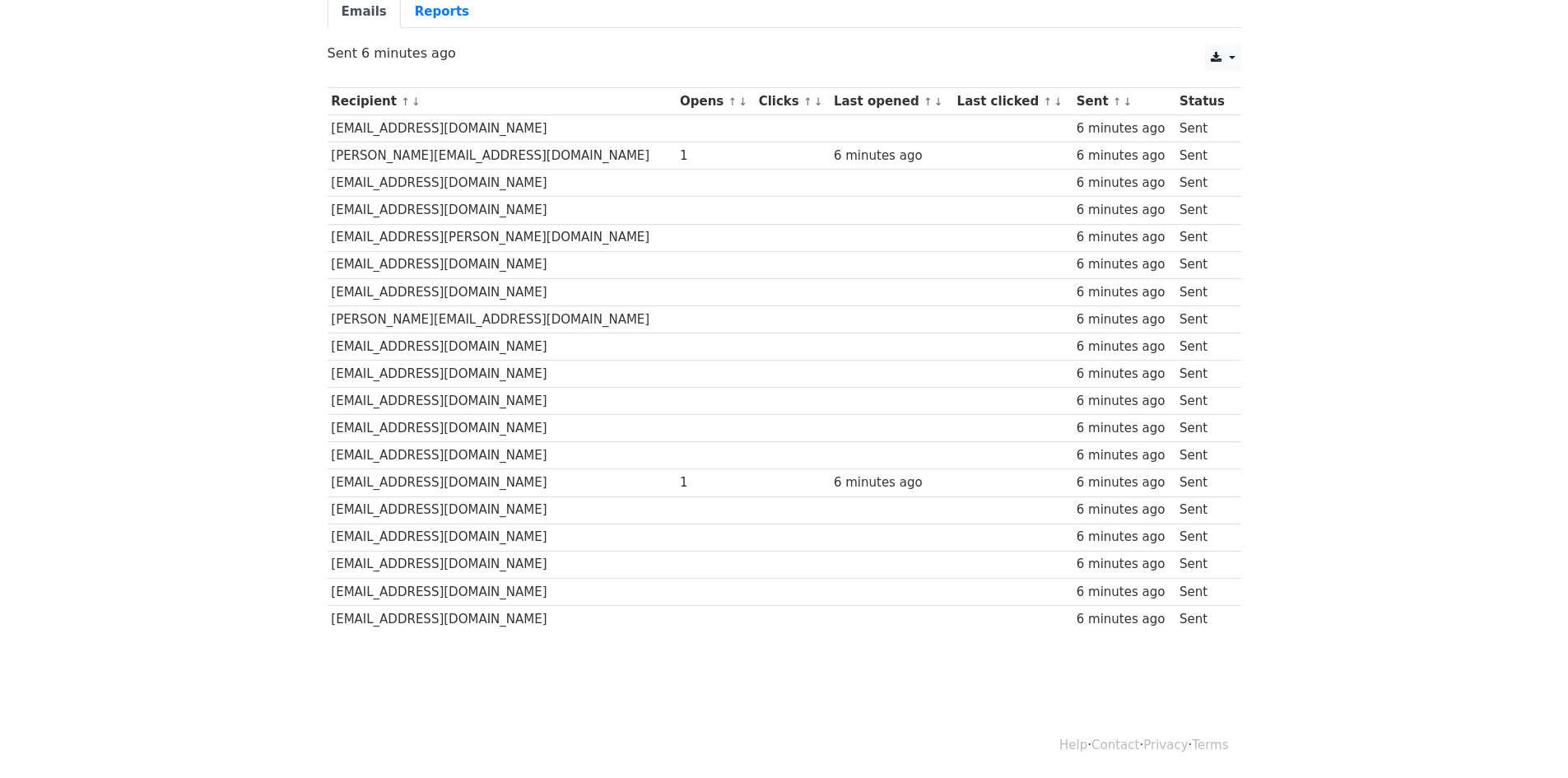
click at [829, 377] on td at bounding box center [891, 374] width 124 height 27
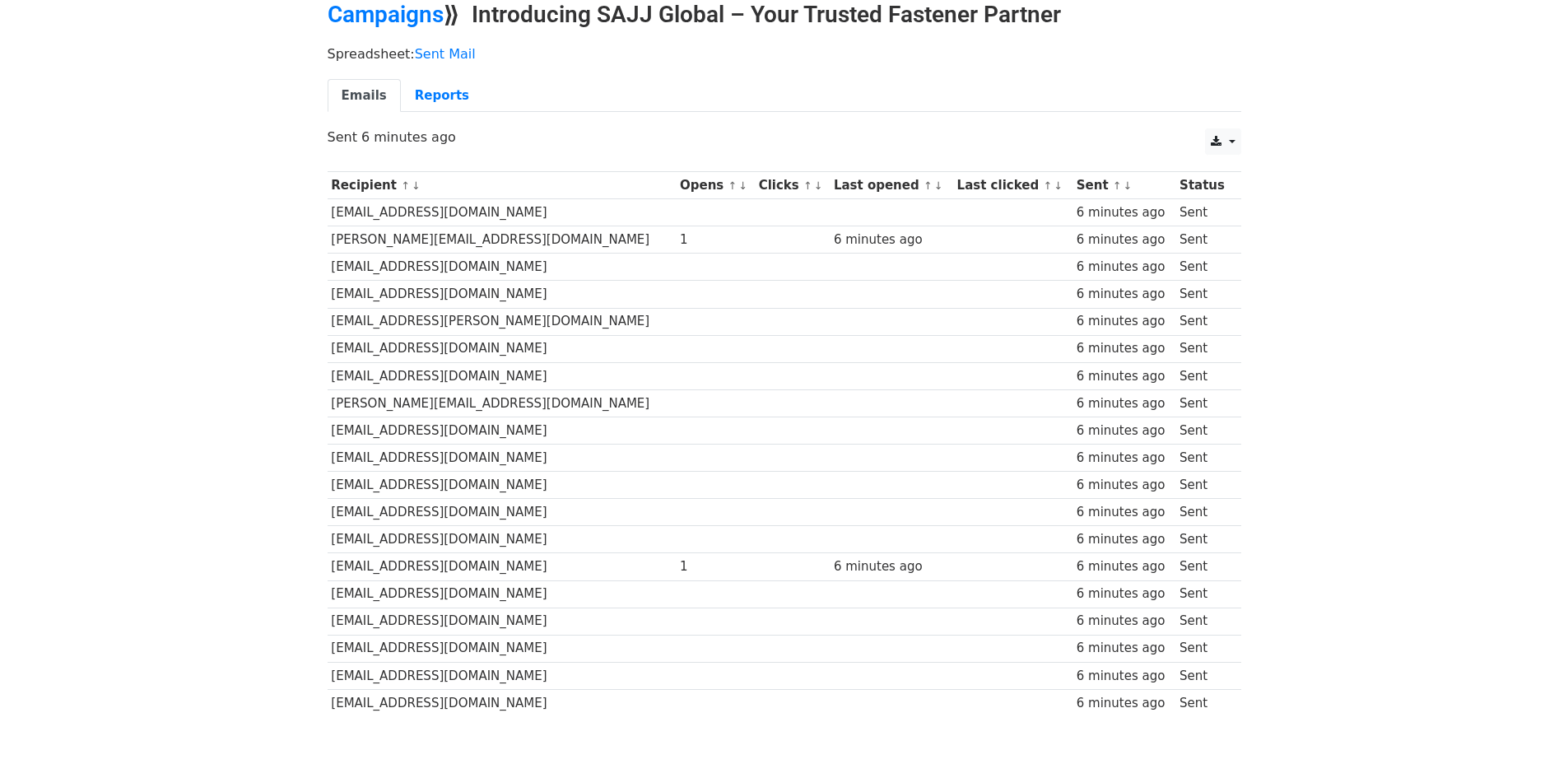
scroll to position [0, 0]
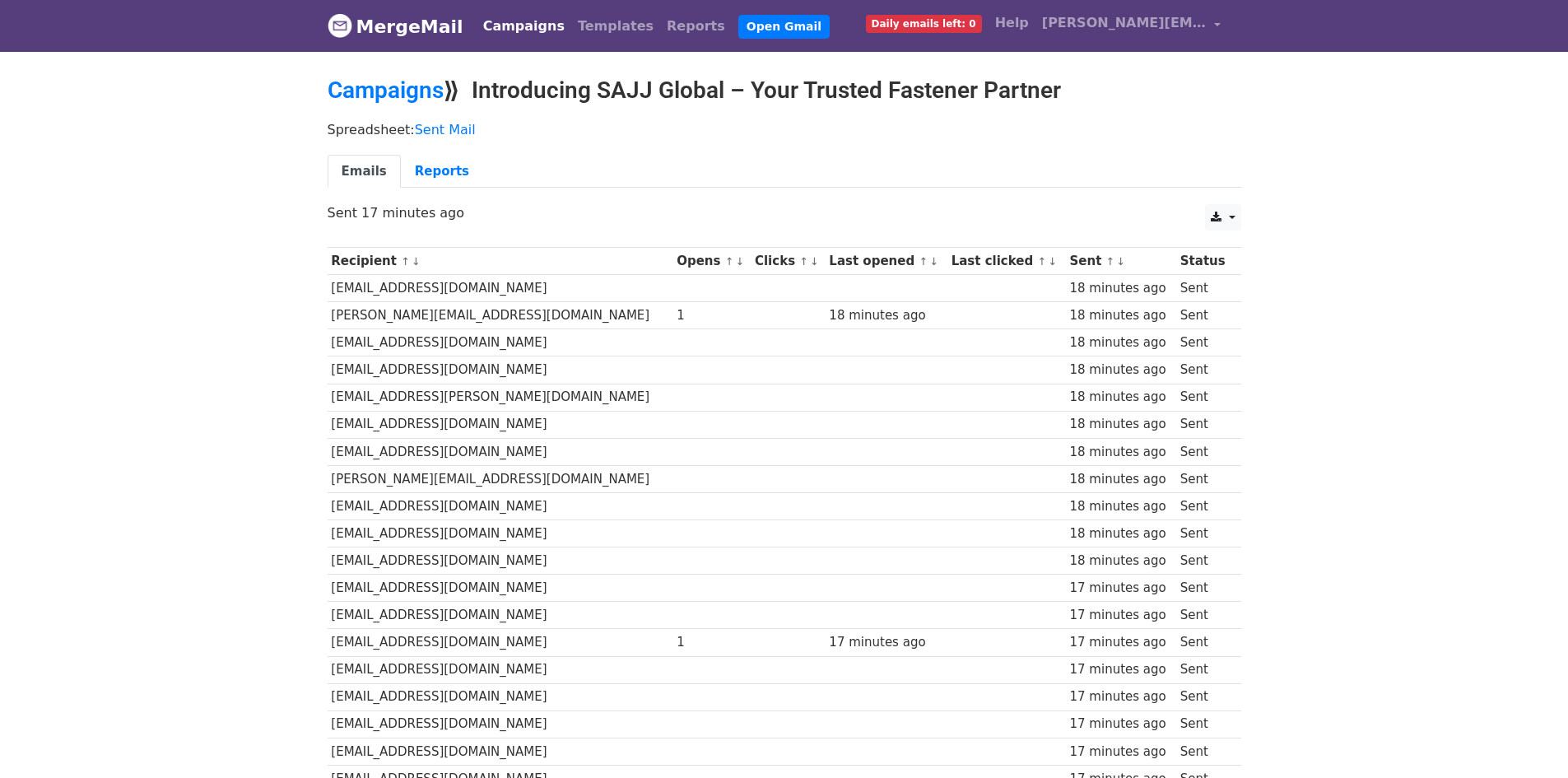
scroll to position [159, 0]
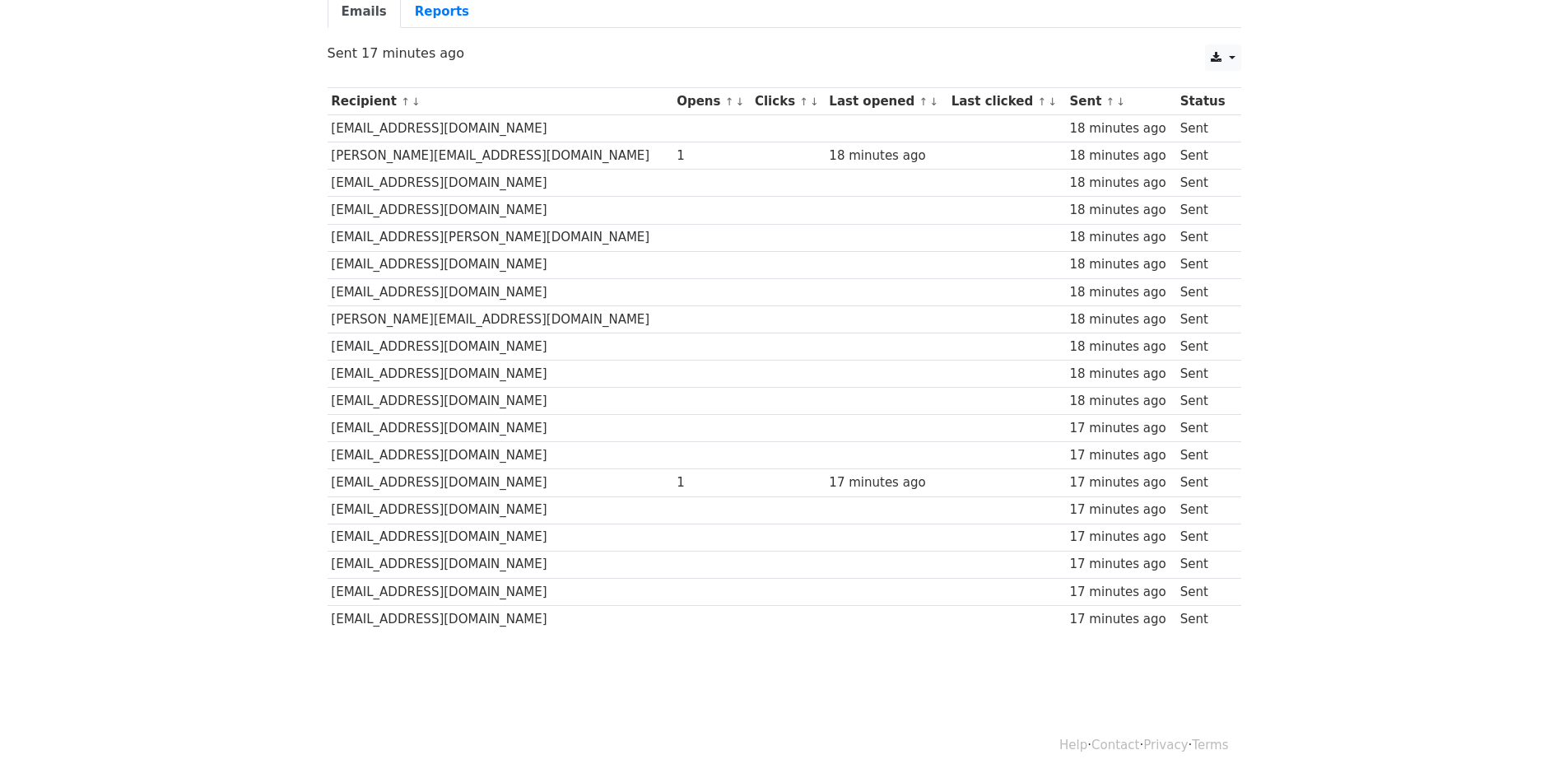
click at [456, 32] on div "Emails Reports" at bounding box center [784, 16] width 938 height 42
click at [448, 19] on link "Reports" at bounding box center [442, 12] width 82 height 34
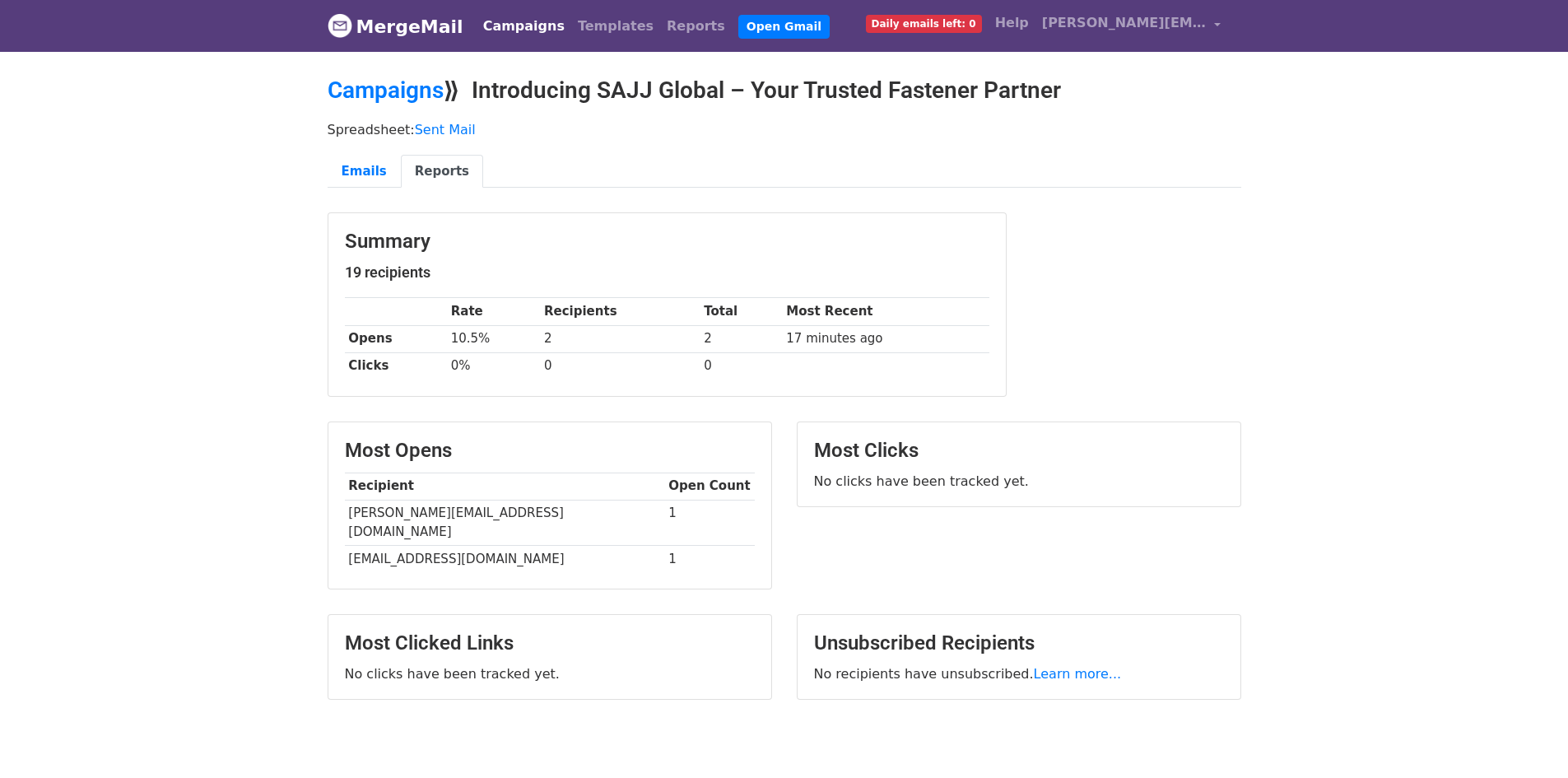
click at [427, 39] on link "MergeMail" at bounding box center [395, 27] width 135 height 35
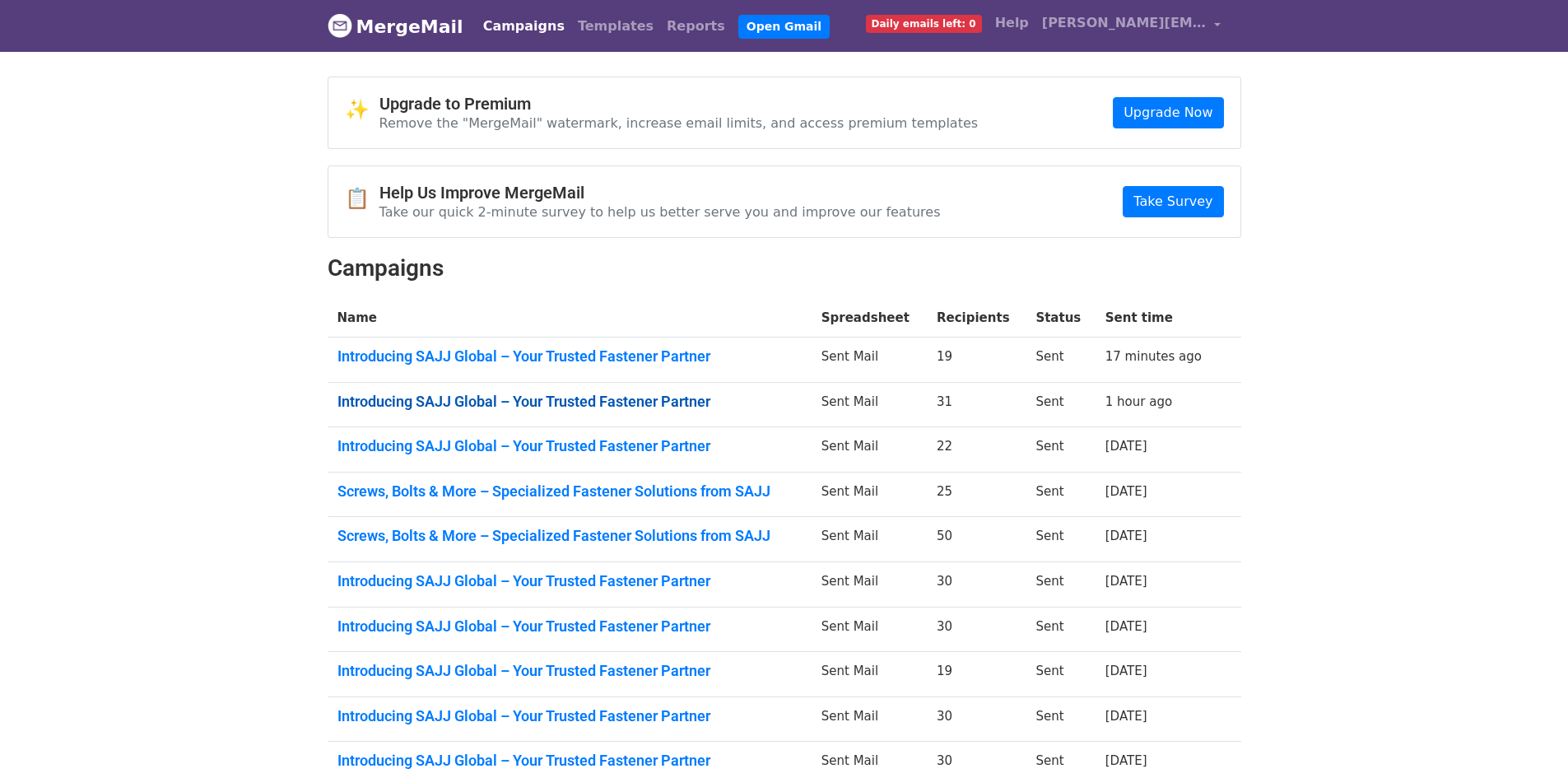
click at [530, 407] on link "Introducing SAJJ Global – Your Trusted Fastener Partner" at bounding box center [569, 402] width 464 height 18
